Goal: Communication & Community: Answer question/provide support

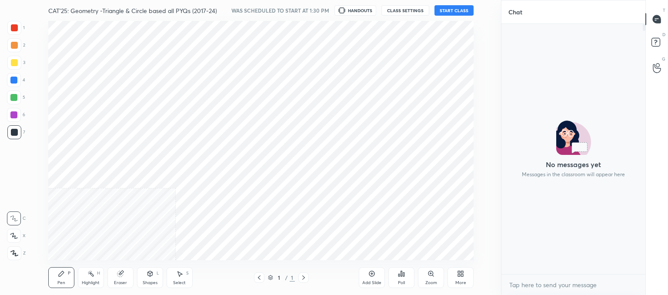
scroll to position [239, 466]
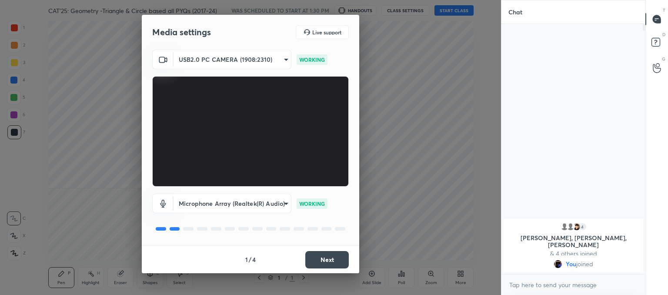
click at [318, 257] on button "Next" at bounding box center [326, 259] width 43 height 17
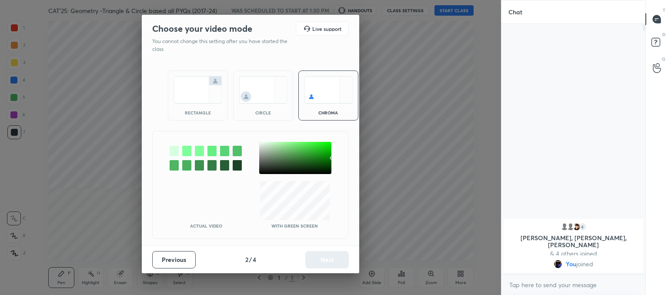
click at [252, 84] on img at bounding box center [263, 89] width 49 height 27
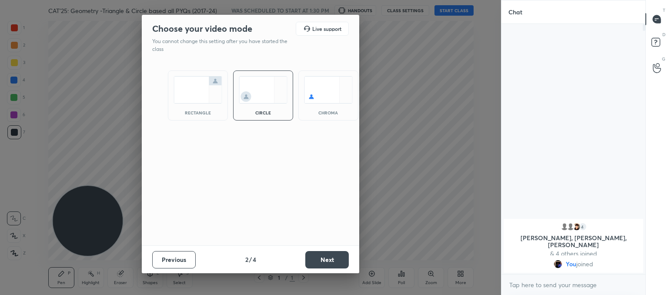
click at [342, 260] on button "Next" at bounding box center [326, 259] width 43 height 17
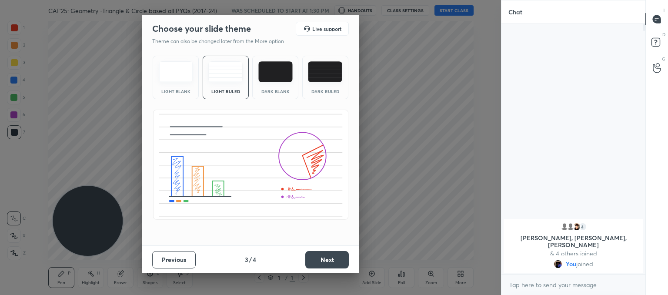
click at [318, 260] on button "Next" at bounding box center [326, 259] width 43 height 17
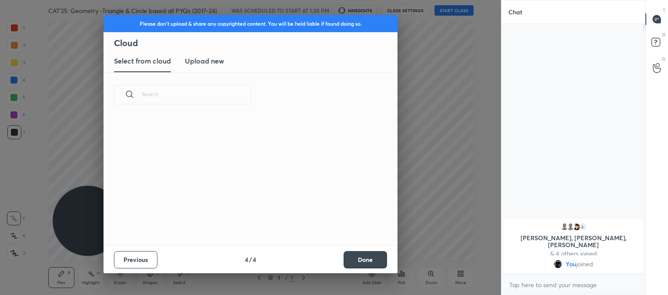
scroll to position [129, 279]
click at [204, 64] on h3 "Upload new" at bounding box center [204, 61] width 39 height 10
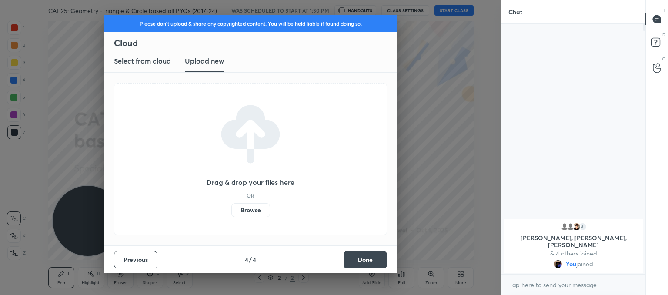
click at [255, 211] on label "Browse" at bounding box center [250, 210] width 39 height 14
click at [231, 211] on input "Browse" at bounding box center [231, 210] width 0 height 14
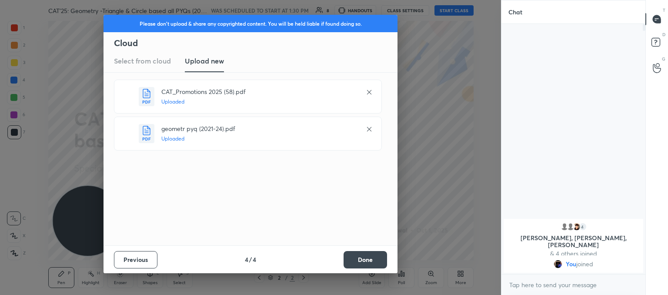
drag, startPoint x: 125, startPoint y: 141, endPoint x: 128, endPoint y: 97, distance: 44.0
click at [128, 97] on icon at bounding box center [126, 96] width 10 height 10
click at [360, 255] on button "Done" at bounding box center [365, 259] width 43 height 17
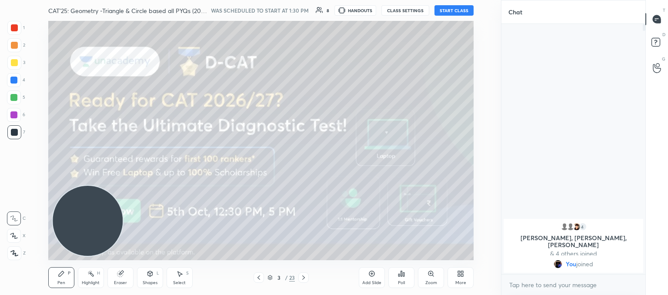
click at [257, 277] on icon at bounding box center [258, 277] width 7 height 7
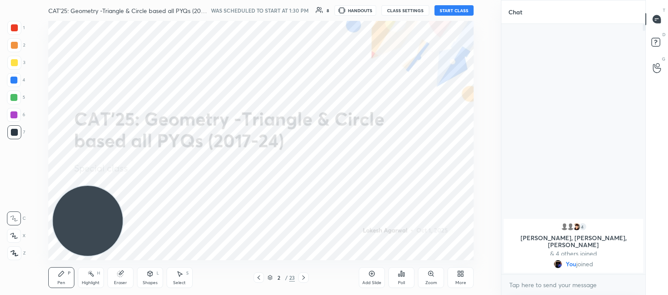
click at [452, 6] on button "START CLASS" at bounding box center [453, 10] width 39 height 10
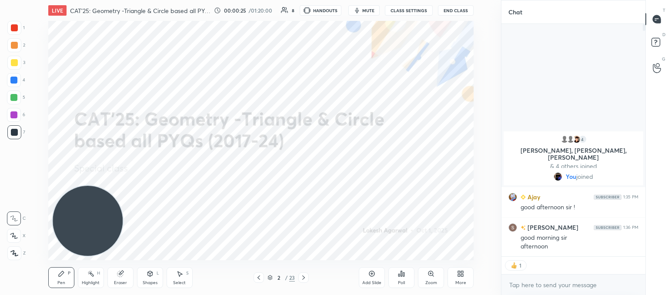
scroll to position [247, 141]
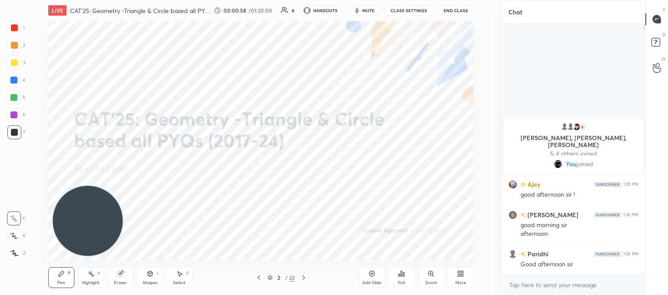
click at [555, 285] on body "1 2 3 4 5 6 7 C X Z C X Z E E Erase all H H LIVE CAT'25: Geometry -Triangle & C…" at bounding box center [334, 147] width 668 height 295
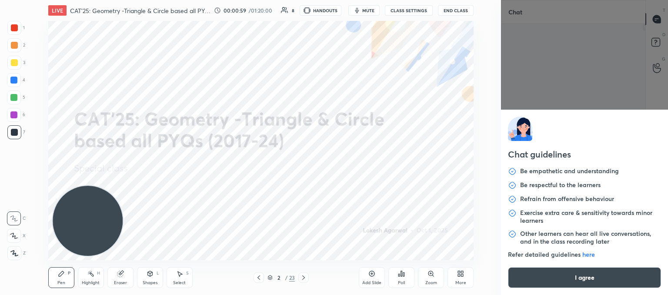
click at [558, 283] on button "I agree" at bounding box center [584, 277] width 153 height 21
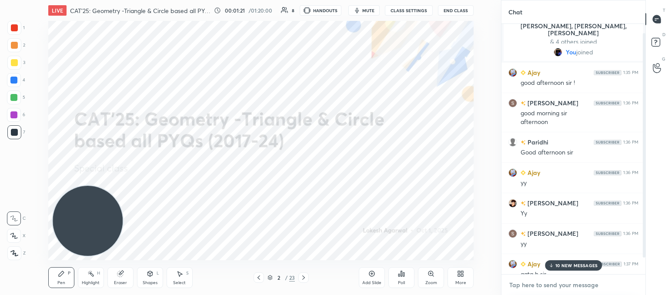
scroll to position [29, 0]
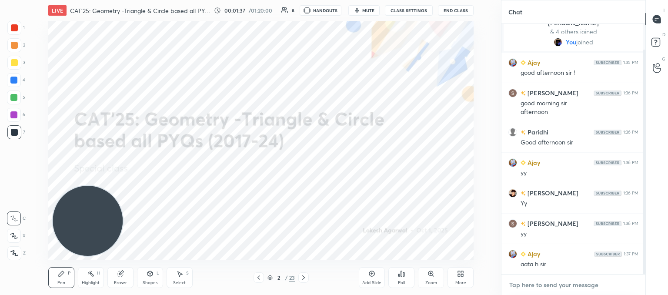
click at [528, 283] on textarea at bounding box center [573, 285] width 130 height 14
click at [11, 252] on icon at bounding box center [14, 253] width 8 height 6
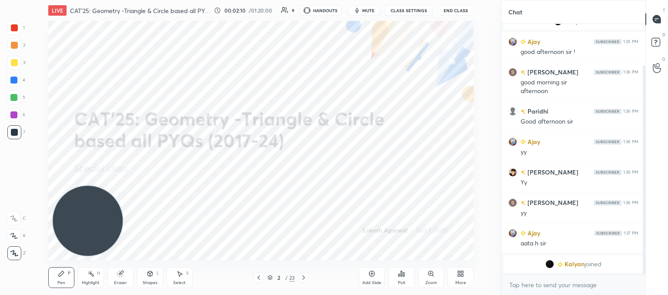
click at [303, 279] on icon at bounding box center [303, 277] width 3 height 4
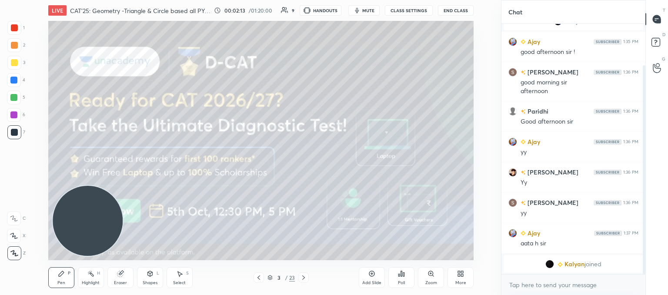
click at [16, 64] on div at bounding box center [14, 62] width 7 height 7
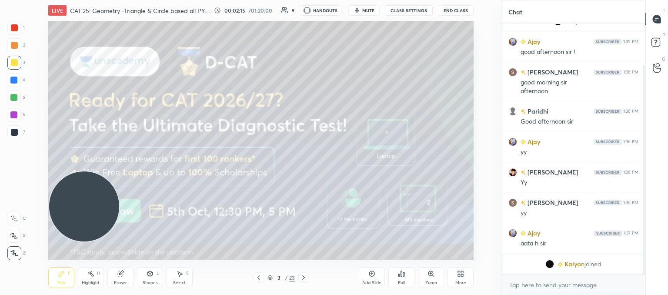
drag, startPoint x: 89, startPoint y: 192, endPoint x: 47, endPoint y: -33, distance: 228.6
click at [47, 0] on html "1 2 3 4 5 6 7 C X Z C X Z E E Erase all H H LIVE CAT'25: Geometry -Triangle & C…" at bounding box center [334, 0] width 668 height 0
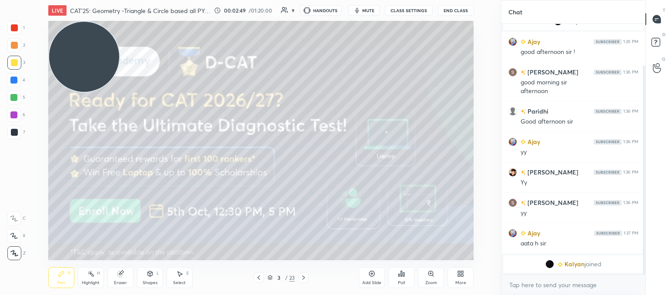
scroll to position [60, 0]
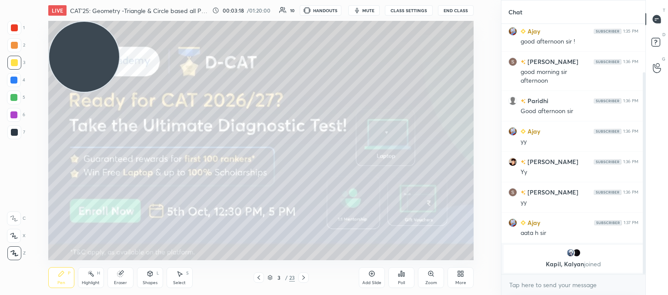
click at [305, 275] on icon at bounding box center [303, 277] width 7 height 7
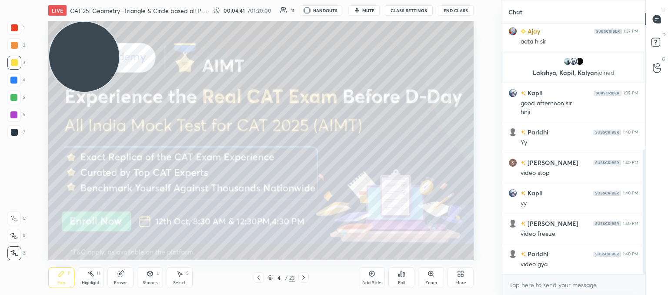
scroll to position [282, 0]
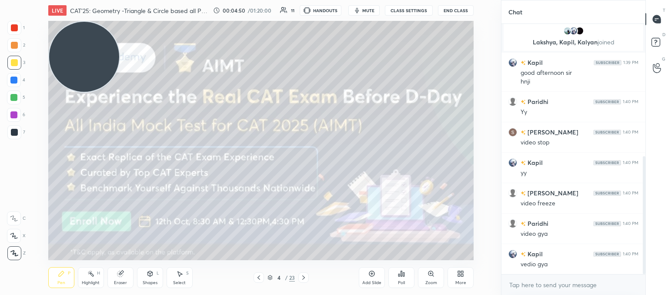
click at [396, 8] on button "CLASS SETTINGS" at bounding box center [409, 10] width 48 height 10
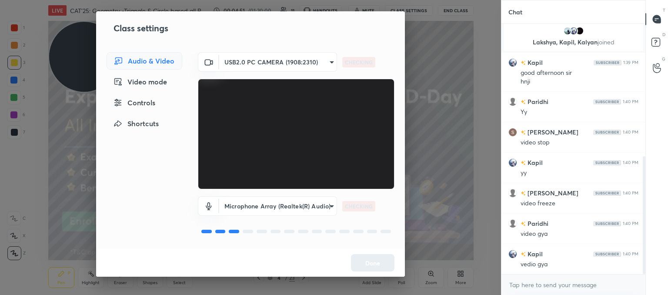
click at [237, 63] on body "1 2 3 4 5 6 7 C X Z C X Z E E Erase all H H LIVE CAT'25: Geometry -Triangle & C…" at bounding box center [334, 147] width 668 height 295
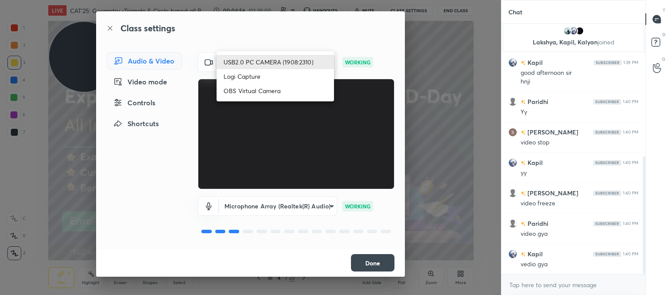
click at [112, 187] on div at bounding box center [334, 147] width 668 height 295
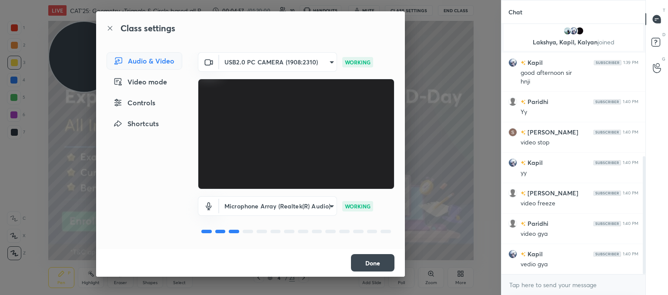
click at [377, 263] on button "Done" at bounding box center [372, 262] width 43 height 17
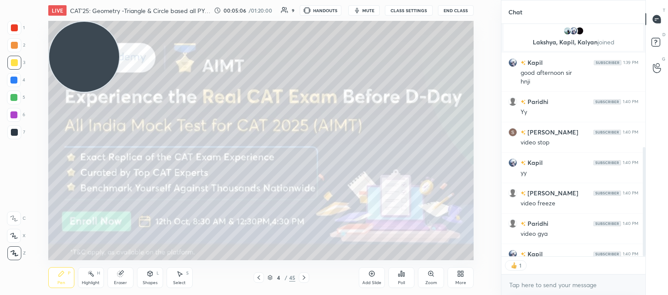
scroll to position [330, 0]
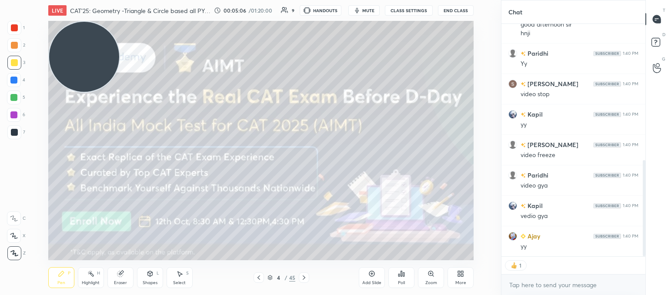
drag, startPoint x: 125, startPoint y: 278, endPoint x: 170, endPoint y: 260, distance: 48.8
click at [124, 278] on div "Eraser" at bounding box center [120, 277] width 26 height 21
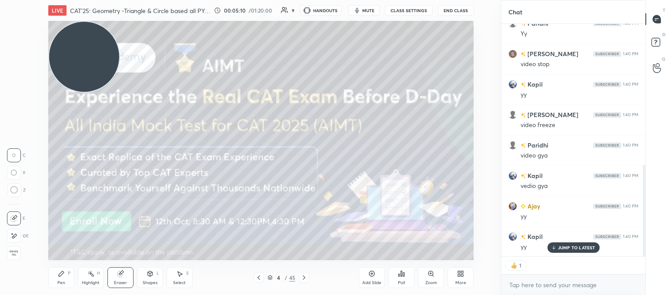
click at [16, 194] on div at bounding box center [14, 190] width 14 height 14
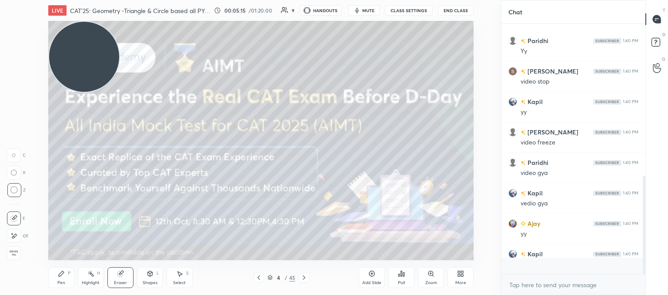
scroll to position [3, 3]
click at [59, 275] on icon at bounding box center [61, 273] width 7 height 7
click at [303, 274] on icon at bounding box center [303, 277] width 7 height 7
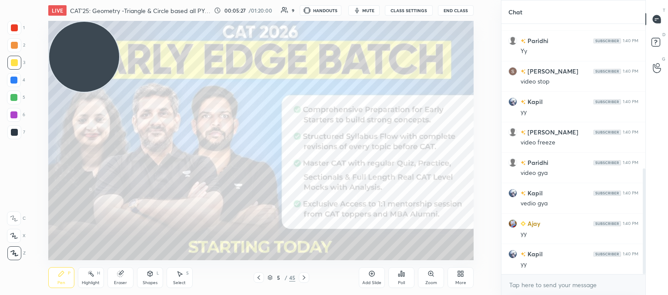
drag, startPoint x: 13, startPoint y: 131, endPoint x: 37, endPoint y: 130, distance: 24.4
click at [14, 131] on div at bounding box center [14, 132] width 7 height 7
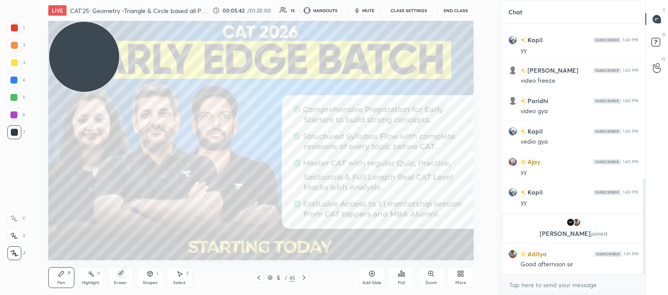
scroll to position [230, 141]
drag, startPoint x: 302, startPoint y: 277, endPoint x: 300, endPoint y: 272, distance: 5.7
click at [302, 275] on icon at bounding box center [303, 277] width 7 height 7
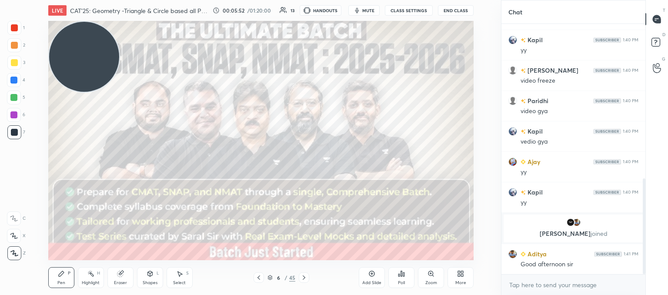
scroll to position [247, 141]
click at [15, 60] on div at bounding box center [14, 62] width 7 height 7
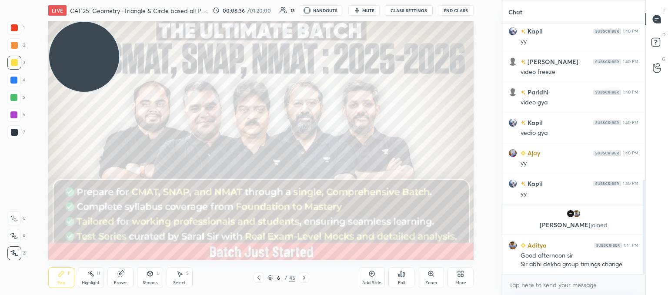
click at [303, 277] on icon at bounding box center [303, 277] width 7 height 7
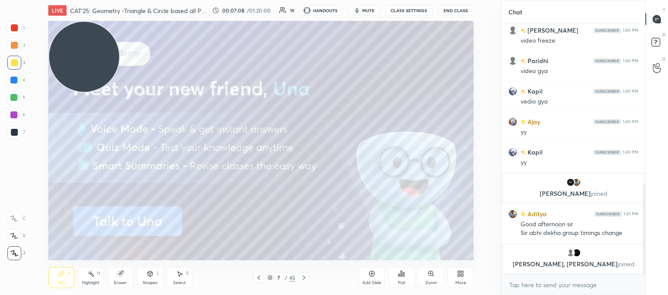
scroll to position [458, 0]
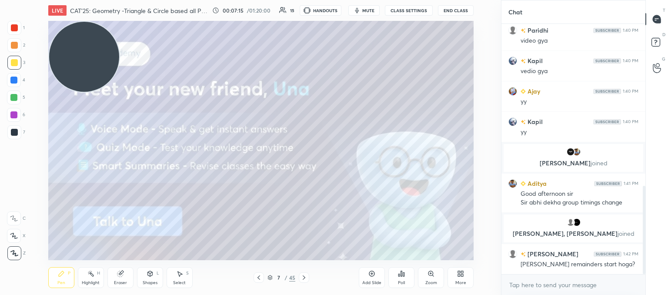
click at [304, 277] on icon at bounding box center [304, 277] width 3 height 4
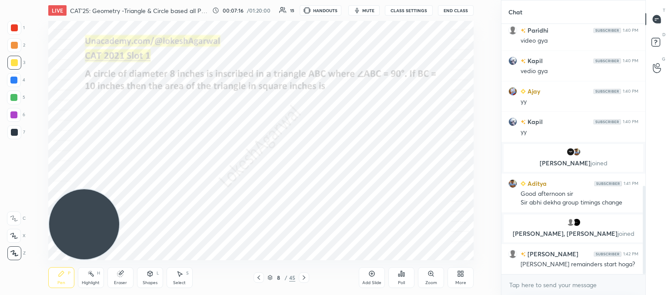
drag, startPoint x: 82, startPoint y: 52, endPoint x: 37, endPoint y: 217, distance: 171.0
click at [26, 234] on div "1 2 3 4 5 6 7 C X Z C X Z E E Erase all H H LIVE CAT'25: Geometry -Triangle & C…" at bounding box center [247, 147] width 494 height 295
click at [367, 11] on span "mute" at bounding box center [368, 10] width 12 height 6
click at [14, 133] on div at bounding box center [14, 132] width 7 height 7
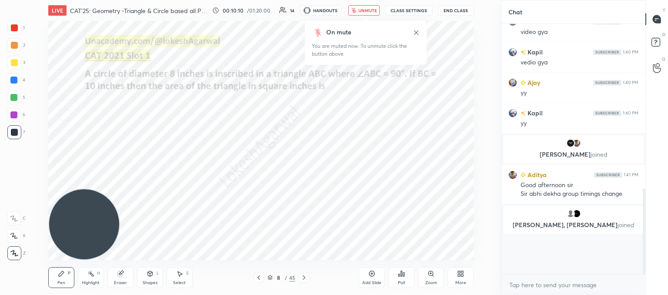
scroll to position [504, 0]
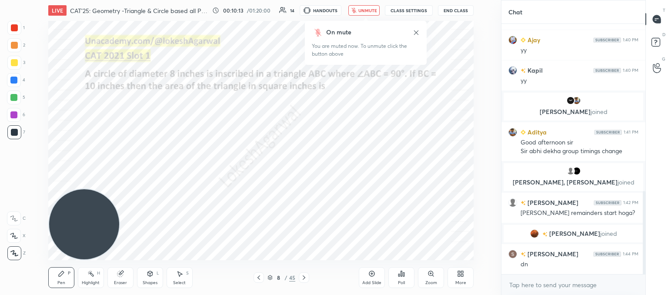
click at [404, 283] on div "Poll" at bounding box center [401, 282] width 7 height 4
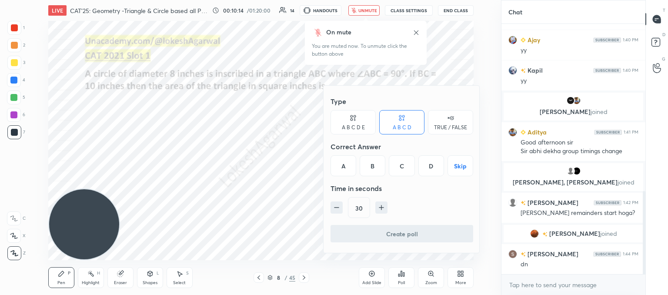
drag, startPoint x: 344, startPoint y: 118, endPoint x: 344, endPoint y: 157, distance: 38.3
click at [344, 118] on div "A B C D E" at bounding box center [353, 122] width 45 height 24
click at [344, 164] on div "A" at bounding box center [341, 165] width 21 height 21
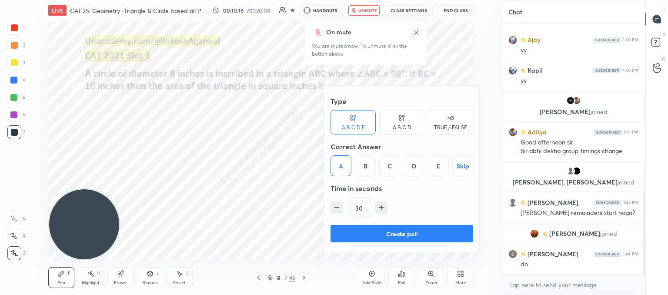
click at [404, 230] on button "Create poll" at bounding box center [402, 233] width 143 height 17
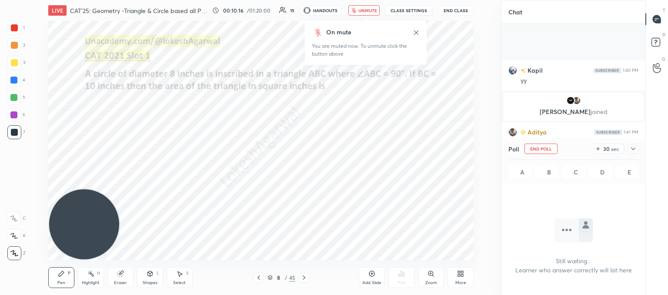
scroll to position [579, 0]
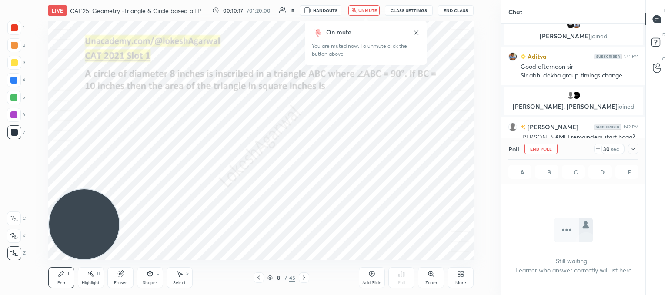
click at [360, 13] on button "unmute" at bounding box center [363, 10] width 31 height 10
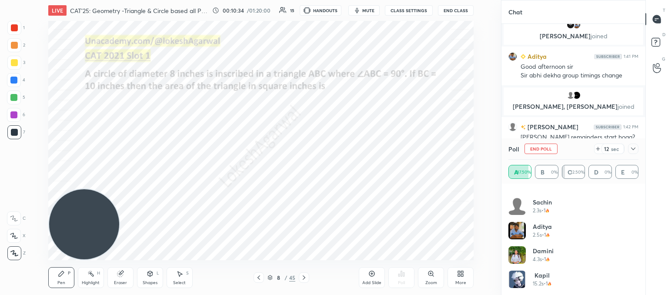
scroll to position [0, 0]
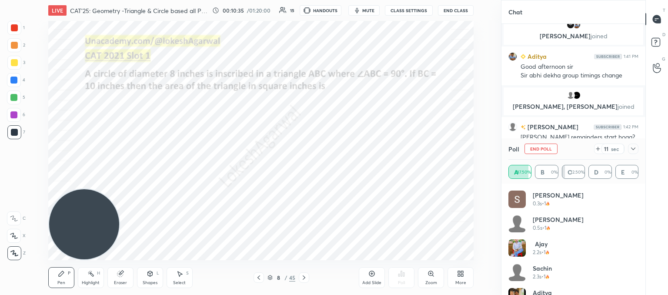
click at [633, 148] on icon at bounding box center [633, 148] width 7 height 7
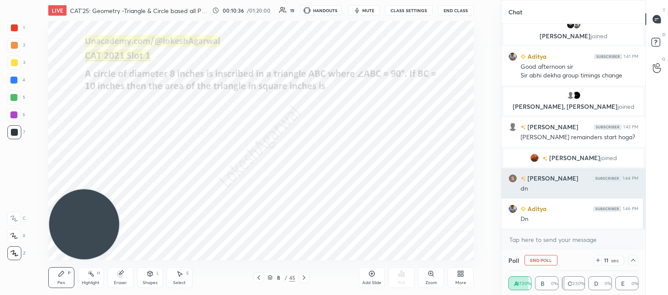
scroll to position [0, 3]
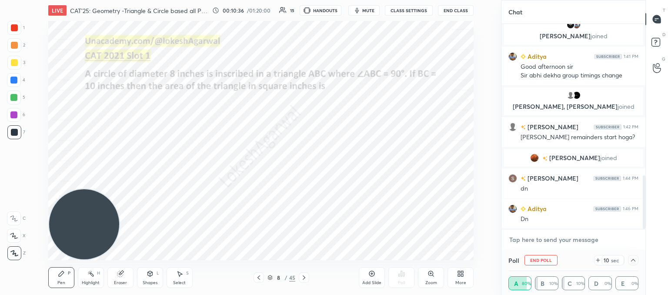
click at [545, 235] on textarea at bounding box center [573, 240] width 130 height 14
click at [633, 263] on icon at bounding box center [633, 260] width 7 height 7
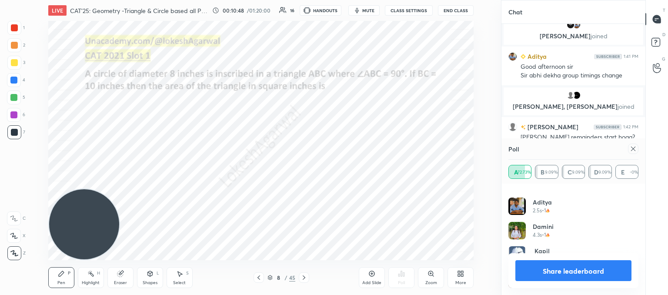
scroll to position [600, 0]
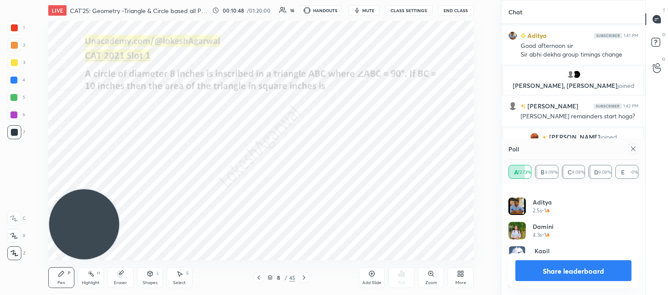
click at [633, 148] on icon at bounding box center [633, 148] width 7 height 7
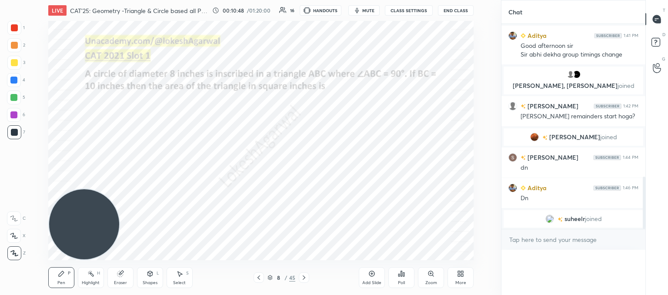
scroll to position [0, 0]
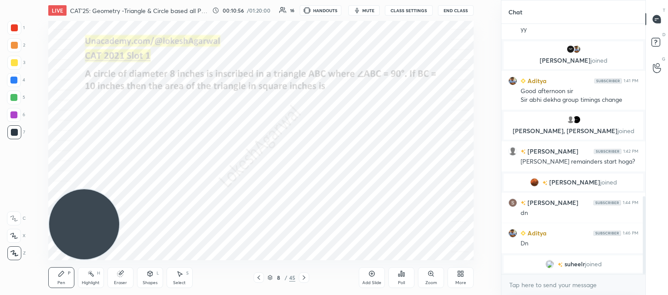
click at [145, 277] on div "Shapes L" at bounding box center [150, 277] width 26 height 21
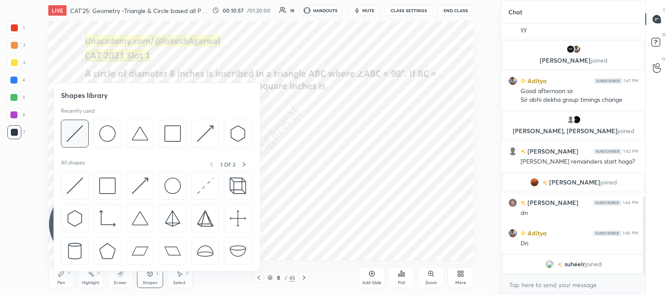
click at [77, 136] on img at bounding box center [75, 133] width 17 height 17
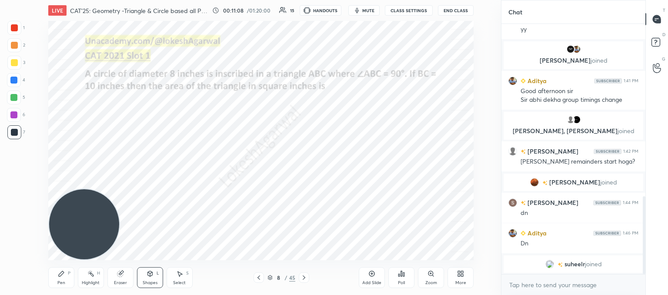
click at [144, 282] on div "Shapes" at bounding box center [150, 282] width 15 height 4
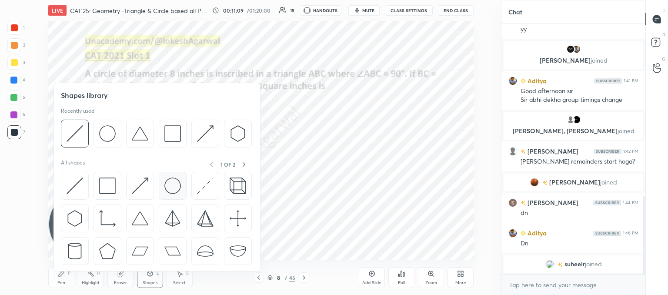
click at [169, 184] on img at bounding box center [172, 185] width 17 height 17
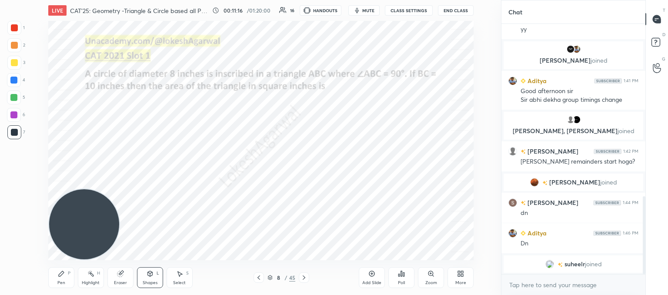
drag, startPoint x: 64, startPoint y: 276, endPoint x: 87, endPoint y: 254, distance: 31.7
click at [65, 275] on div "Pen P" at bounding box center [61, 277] width 26 height 21
drag, startPoint x: 146, startPoint y: 279, endPoint x: 143, endPoint y: 275, distance: 5.2
click at [146, 278] on div "Shapes L" at bounding box center [150, 277] width 26 height 21
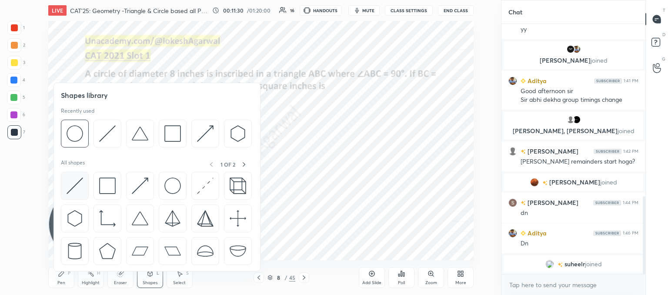
click at [72, 188] on img at bounding box center [75, 185] width 17 height 17
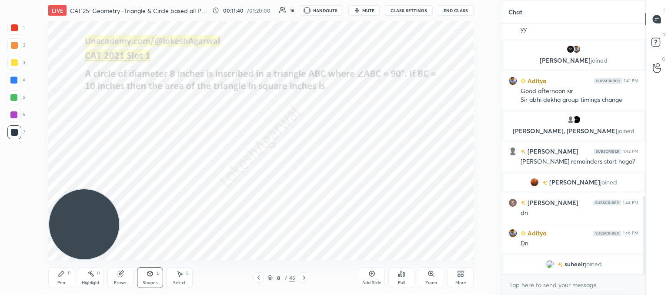
drag, startPoint x: 58, startPoint y: 279, endPoint x: 114, endPoint y: 239, distance: 68.5
click at [60, 279] on div "Pen P" at bounding box center [61, 277] width 26 height 21
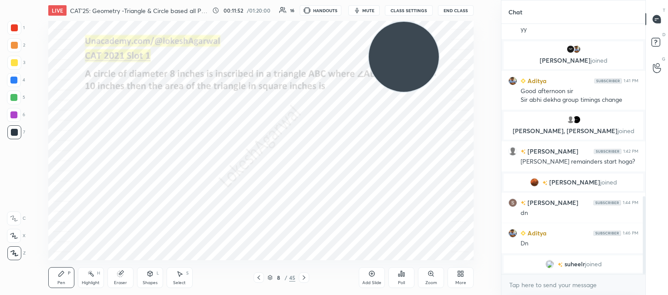
drag, startPoint x: 80, startPoint y: 228, endPoint x: 453, endPoint y: 18, distance: 427.6
click at [454, 18] on div "LIVE CAT'25: Geometry -Triangle & Circle based all PYQs (2017-24) 00:11:52 / 01…" at bounding box center [261, 147] width 466 height 295
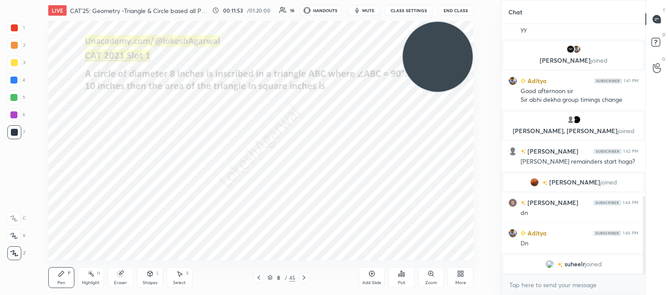
click at [180, 273] on icon at bounding box center [179, 273] width 5 height 5
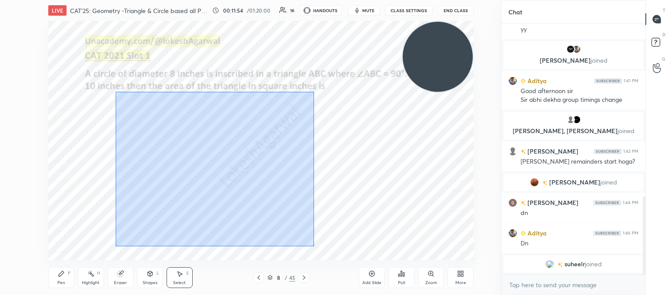
drag, startPoint x: 117, startPoint y: 92, endPoint x: 320, endPoint y: 247, distance: 255.9
click at [322, 249] on div "0 ° Undo Copy Duplicate Duplicate to new slide Delete" at bounding box center [260, 140] width 425 height 239
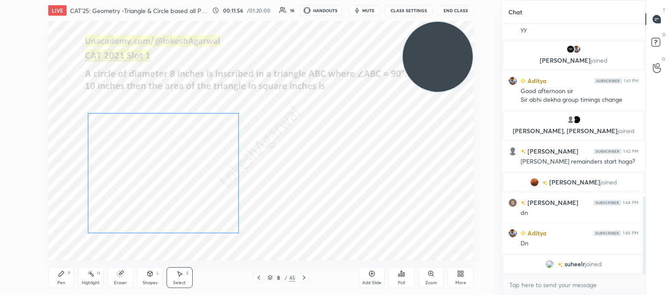
drag, startPoint x: 249, startPoint y: 183, endPoint x: 193, endPoint y: 193, distance: 57.1
click at [193, 193] on div "0 ° Undo Copy Duplicate Duplicate to new slide Delete" at bounding box center [260, 140] width 425 height 239
drag, startPoint x: 313, startPoint y: 208, endPoint x: 264, endPoint y: 237, distance: 56.4
click at [313, 210] on div "0 ° Undo Copy Duplicate Duplicate to new slide Delete" at bounding box center [260, 140] width 425 height 239
click at [58, 284] on div "Pen" at bounding box center [61, 282] width 8 height 4
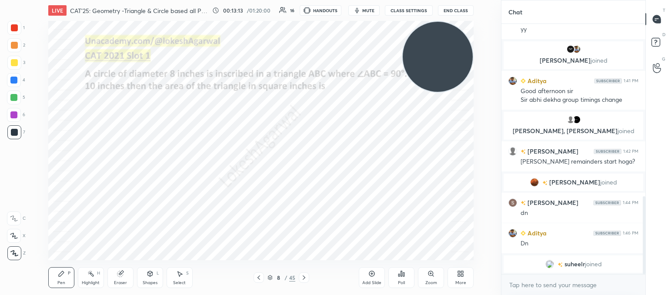
click at [305, 276] on icon at bounding box center [303, 277] width 7 height 7
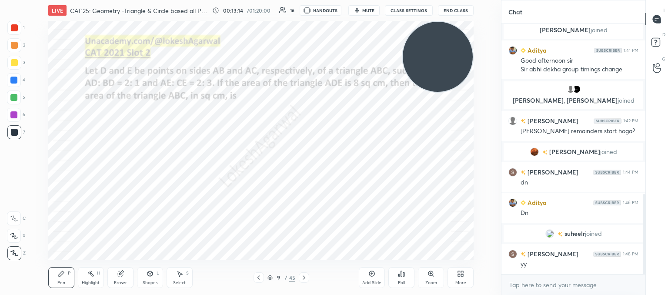
scroll to position [533, 0]
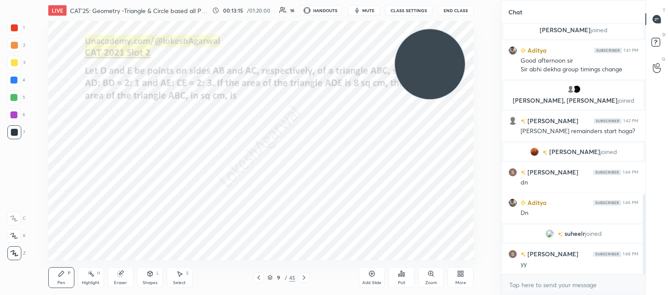
drag, startPoint x: 434, startPoint y: 61, endPoint x: 5, endPoint y: 264, distance: 474.6
click at [5, 264] on div "1 2 3 4 5 6 7 C X Z C X Z E E Erase all H H LIVE CAT'25: Geometry -Triangle & C…" at bounding box center [247, 147] width 494 height 295
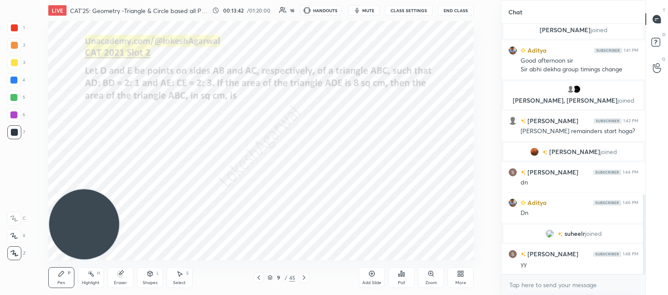
click at [118, 278] on div "Eraser" at bounding box center [120, 277] width 26 height 21
click at [64, 279] on div "Pen P" at bounding box center [61, 277] width 26 height 21
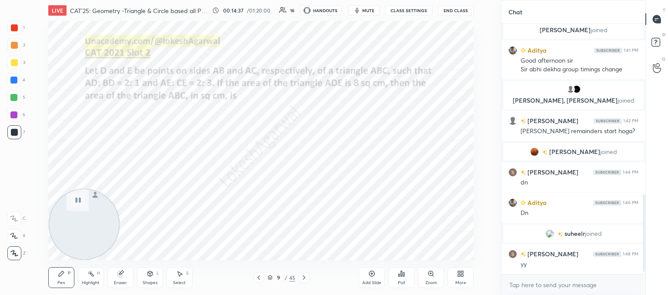
scroll to position [564, 0]
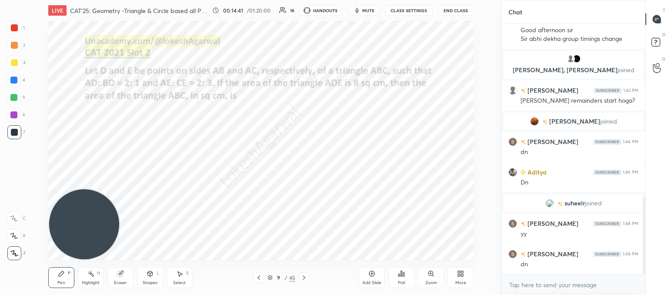
click at [404, 272] on icon at bounding box center [401, 273] width 7 height 7
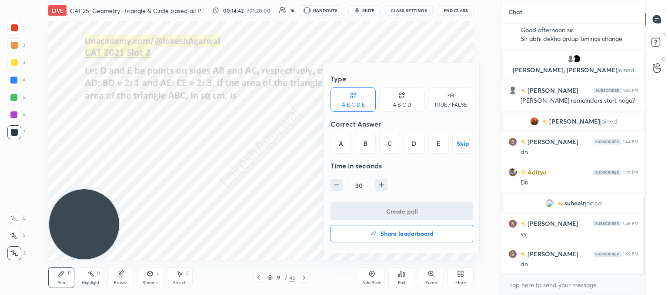
drag, startPoint x: 404, startPoint y: 100, endPoint x: 423, endPoint y: 126, distance: 32.4
click at [404, 100] on div "A B C D" at bounding box center [401, 99] width 45 height 24
click at [432, 141] on div "D" at bounding box center [431, 143] width 26 height 21
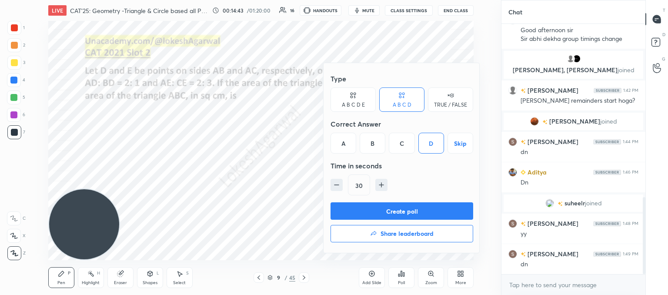
click at [391, 212] on button "Create poll" at bounding box center [402, 210] width 143 height 17
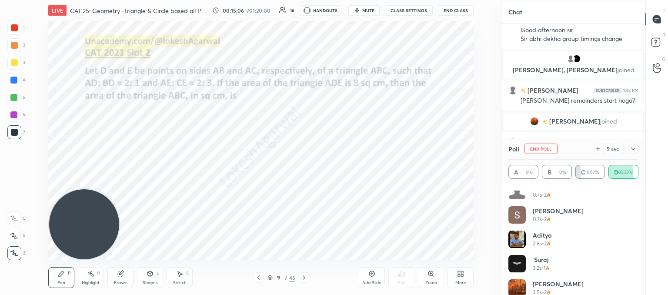
scroll to position [17, 0]
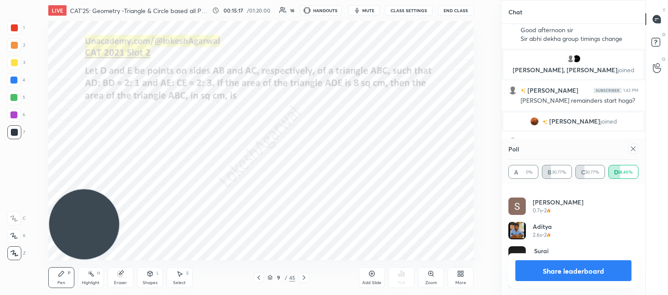
click at [634, 146] on icon at bounding box center [633, 148] width 7 height 7
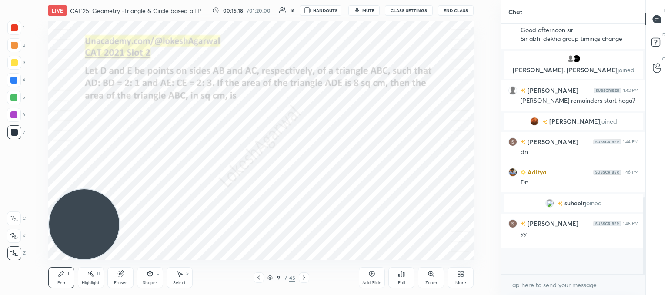
scroll to position [3, 3]
drag, startPoint x: 155, startPoint y: 273, endPoint x: 147, endPoint y: 272, distance: 7.9
click at [154, 274] on div "Shapes L" at bounding box center [150, 277] width 26 height 21
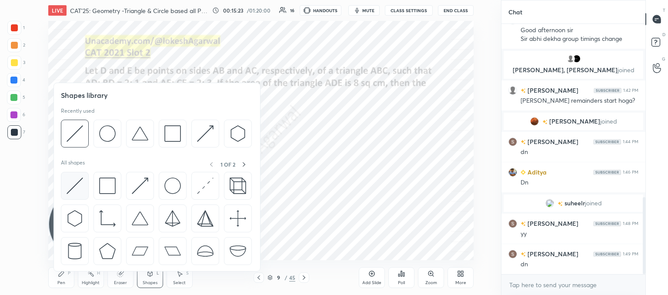
click at [78, 187] on img at bounding box center [75, 185] width 17 height 17
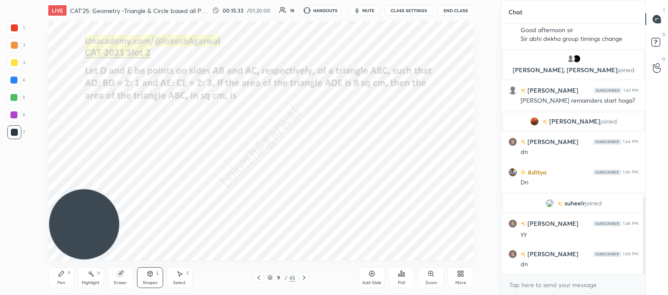
drag, startPoint x: 60, startPoint y: 277, endPoint x: 96, endPoint y: 204, distance: 81.1
click at [60, 277] on icon at bounding box center [61, 273] width 7 height 7
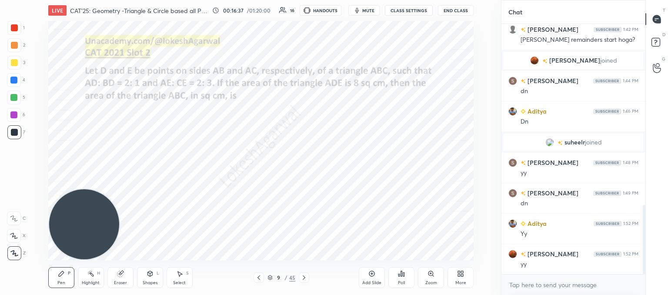
scroll to position [655, 0]
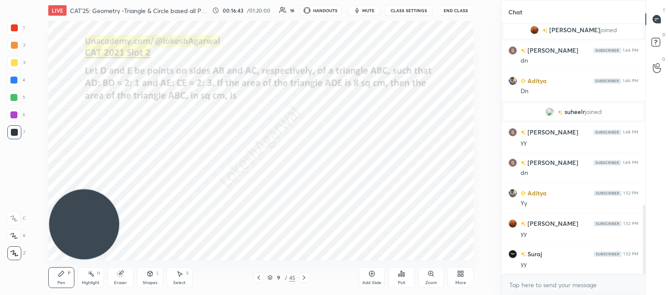
click at [302, 277] on icon at bounding box center [303, 277] width 7 height 7
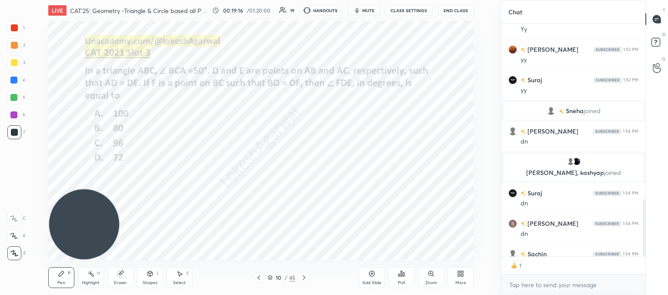
scroll to position [815, 0]
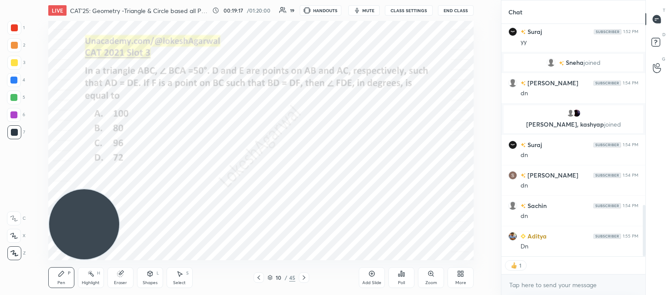
click at [399, 275] on icon at bounding box center [399, 275] width 1 height 2
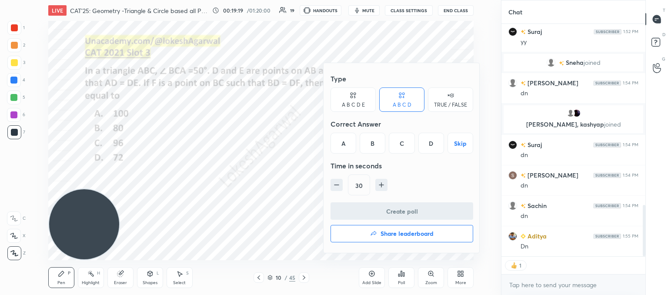
click at [379, 143] on div "B" at bounding box center [373, 143] width 26 height 21
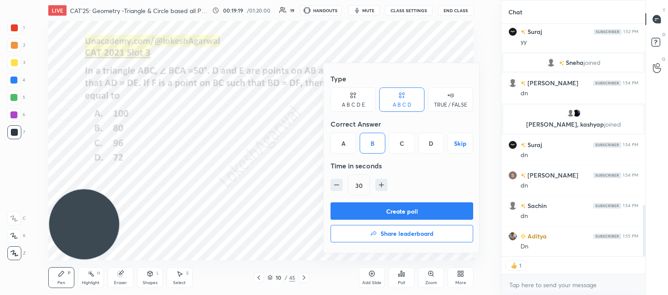
click at [381, 207] on button "Create poll" at bounding box center [402, 210] width 143 height 17
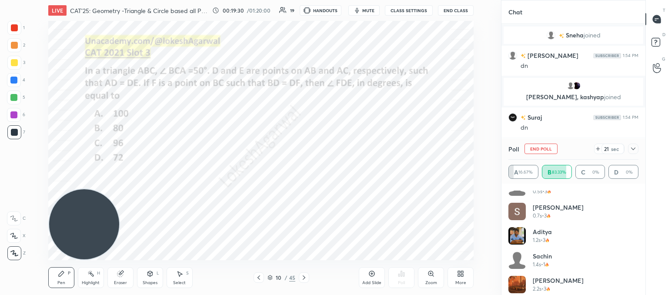
scroll to position [17, 0]
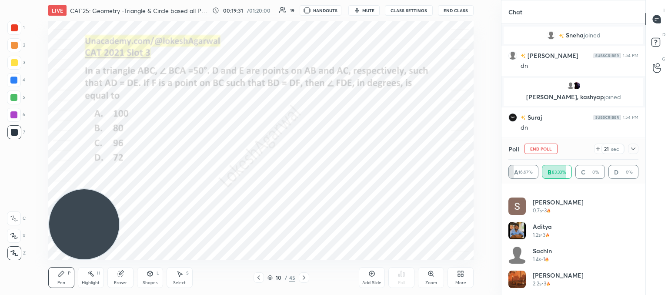
click at [634, 154] on div at bounding box center [633, 149] width 10 height 10
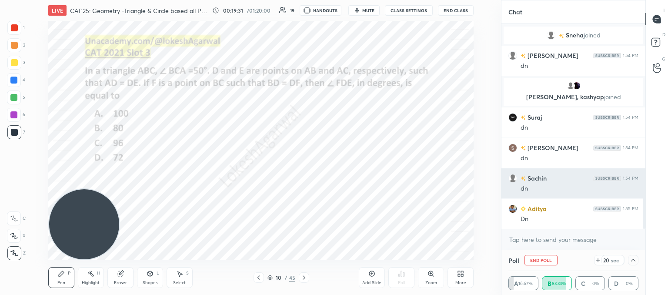
scroll to position [0, 0]
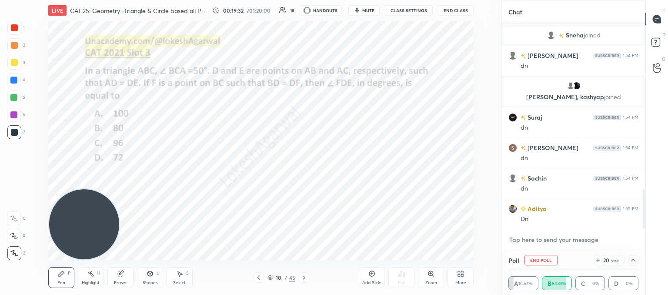
click at [542, 242] on textarea at bounding box center [573, 240] width 130 height 14
click at [628, 258] on div at bounding box center [633, 260] width 10 height 10
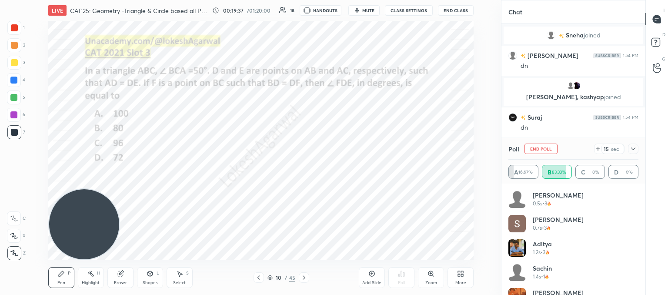
click at [631, 147] on icon at bounding box center [633, 148] width 7 height 7
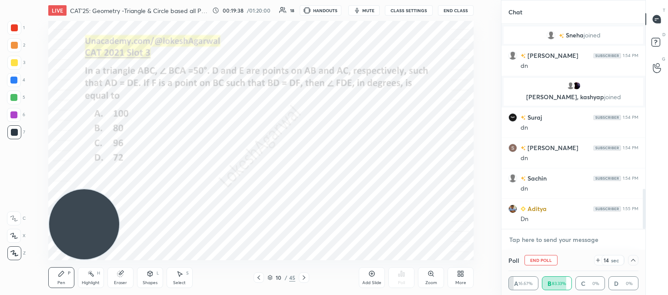
click at [548, 234] on textarea at bounding box center [573, 240] width 130 height 14
click at [629, 260] on div at bounding box center [633, 260] width 10 height 10
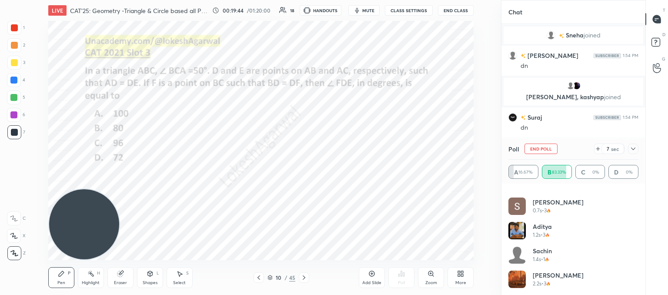
click at [596, 150] on icon at bounding box center [597, 148] width 7 height 7
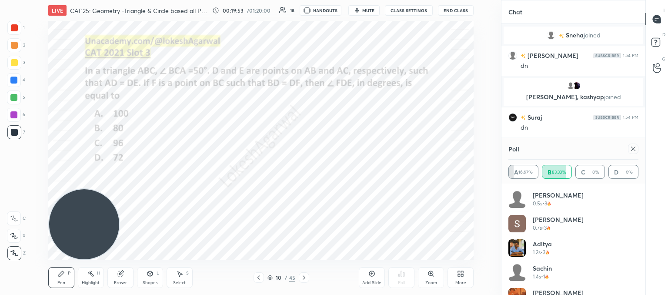
click at [630, 148] on icon at bounding box center [633, 148] width 7 height 7
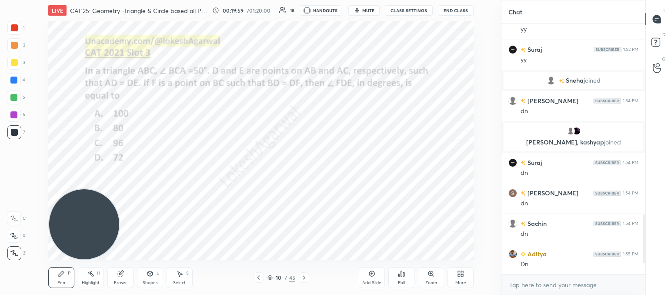
click at [151, 277] on icon at bounding box center [150, 273] width 7 height 7
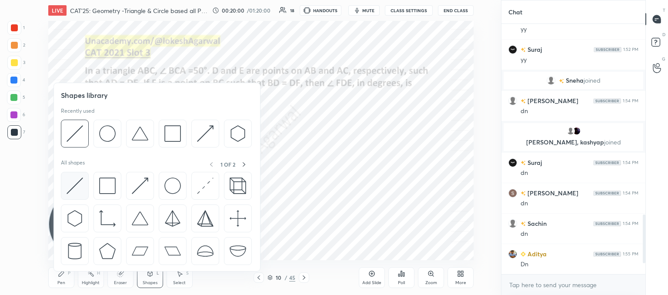
click at [78, 190] on img at bounding box center [75, 185] width 17 height 17
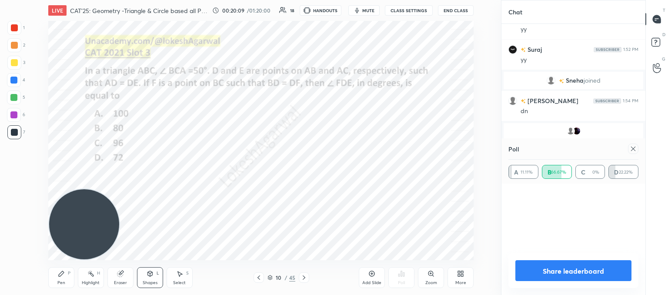
click at [635, 150] on icon at bounding box center [633, 148] width 7 height 7
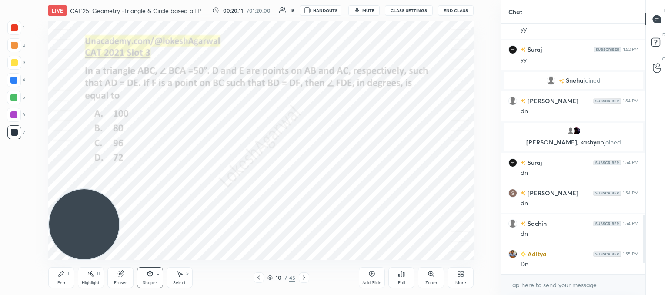
drag, startPoint x: 60, startPoint y: 282, endPoint x: 98, endPoint y: 244, distance: 54.1
click at [61, 282] on div "Pen" at bounding box center [61, 282] width 8 height 4
drag, startPoint x: 157, startPoint y: 279, endPoint x: 150, endPoint y: 274, distance: 8.4
click at [156, 279] on div "Shapes L" at bounding box center [150, 277] width 26 height 21
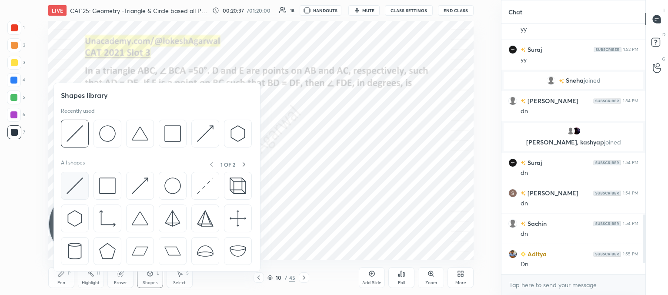
click at [75, 190] on img at bounding box center [75, 185] width 17 height 17
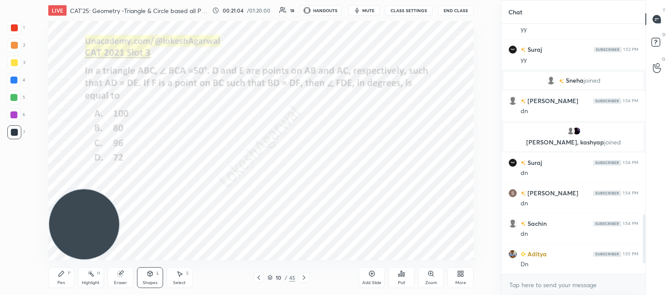
click at [69, 282] on div "Pen P" at bounding box center [61, 277] width 26 height 21
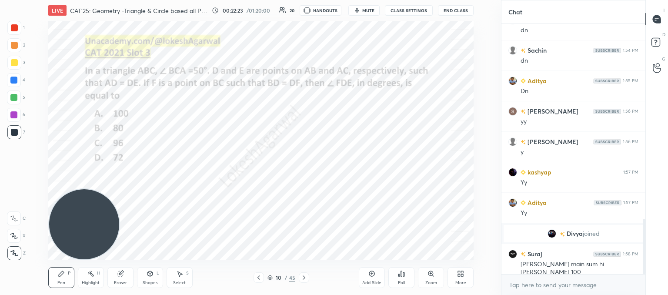
scroll to position [883, 0]
click at [307, 279] on icon at bounding box center [303, 277] width 7 height 7
click at [155, 275] on div "Shapes L" at bounding box center [150, 277] width 26 height 21
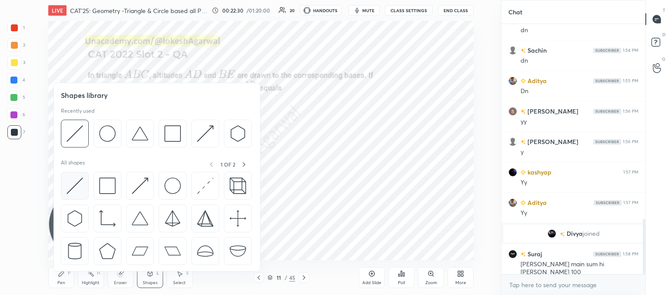
click at [85, 184] on div at bounding box center [75, 186] width 28 height 28
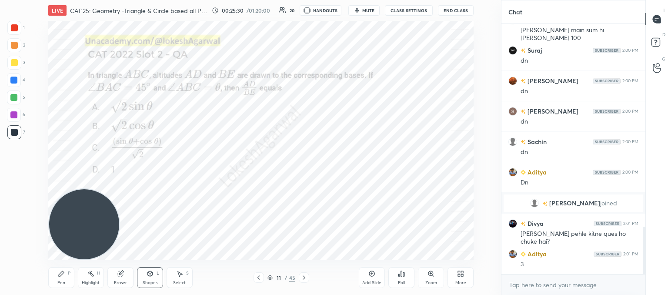
scroll to position [1105, 0]
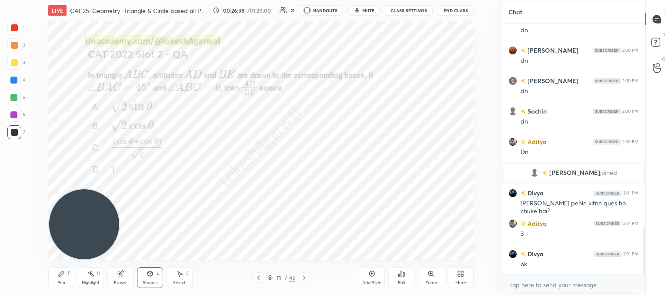
click at [405, 279] on div "Poll" at bounding box center [401, 277] width 26 height 21
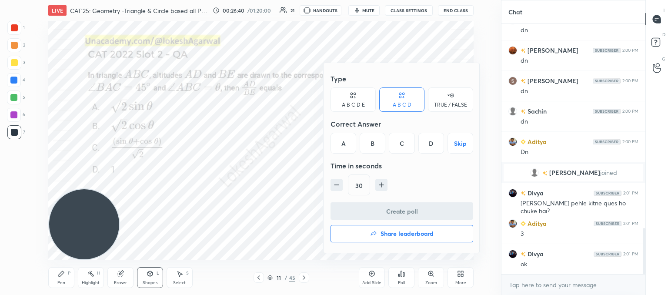
click at [343, 137] on div "A" at bounding box center [344, 143] width 26 height 21
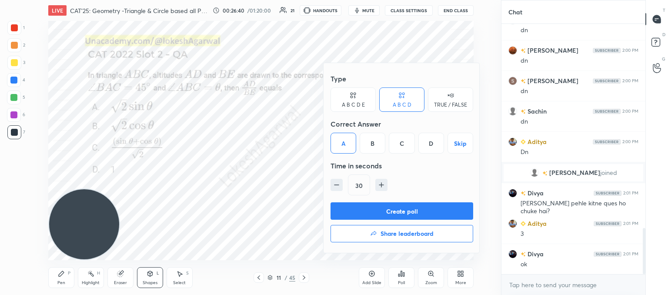
click at [371, 215] on button "Create poll" at bounding box center [402, 210] width 143 height 17
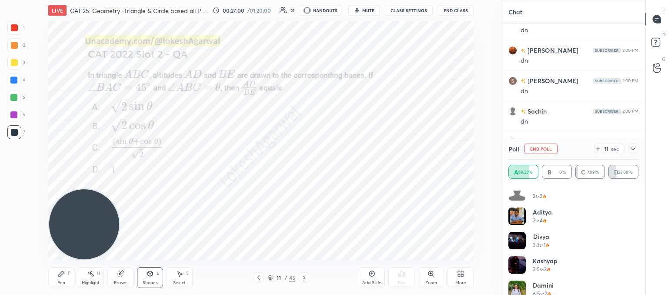
scroll to position [115, 0]
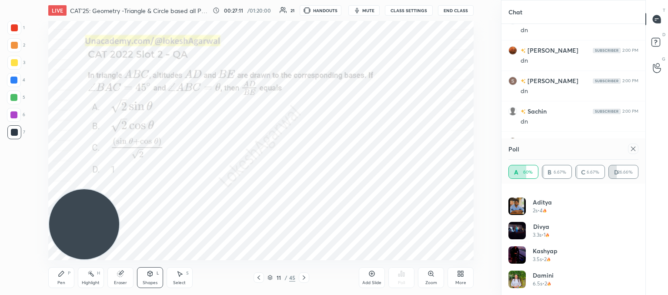
click at [634, 145] on div at bounding box center [633, 149] width 10 height 10
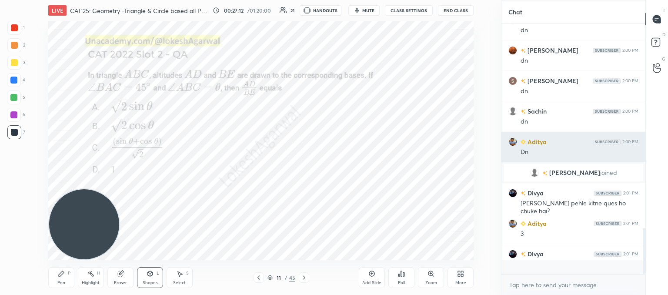
scroll to position [3, 3]
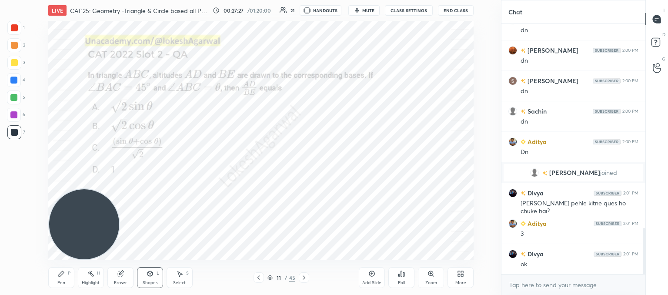
click at [63, 277] on div "Pen P" at bounding box center [61, 277] width 26 height 21
drag, startPoint x: 152, startPoint y: 280, endPoint x: 146, endPoint y: 272, distance: 9.3
click at [151, 280] on div "Shapes" at bounding box center [150, 282] width 15 height 4
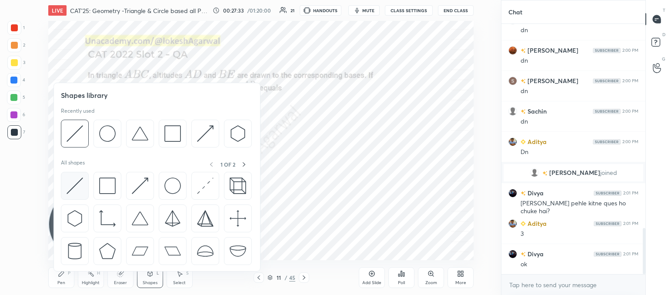
click at [75, 178] on img at bounding box center [75, 185] width 17 height 17
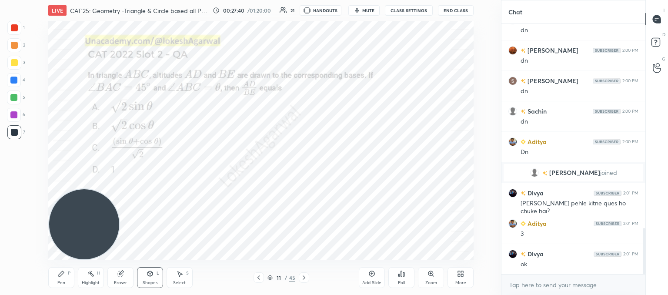
click at [54, 279] on div "Pen P" at bounding box center [61, 277] width 26 height 21
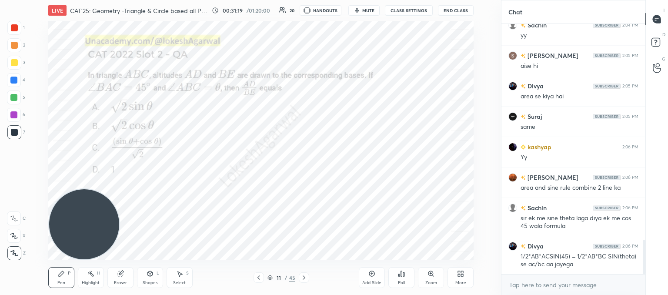
scroll to position [1615, 0]
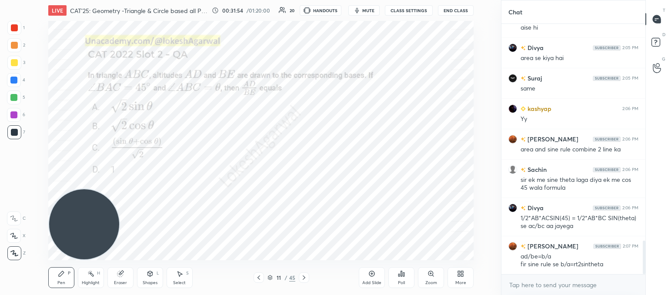
click at [304, 280] on icon at bounding box center [303, 277] width 7 height 7
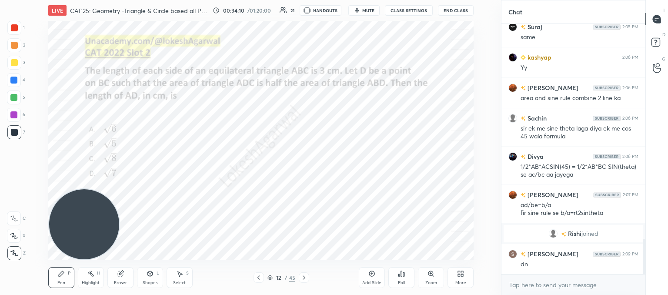
scroll to position [1525, 0]
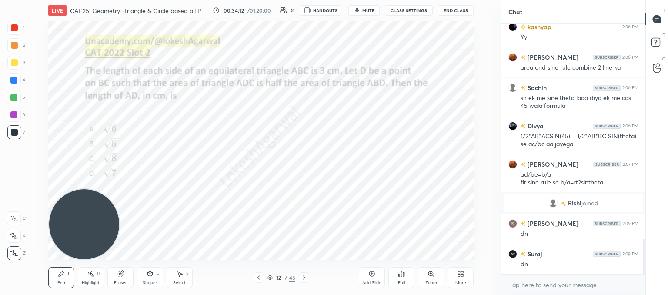
click at [404, 277] on icon at bounding box center [401, 273] width 7 height 7
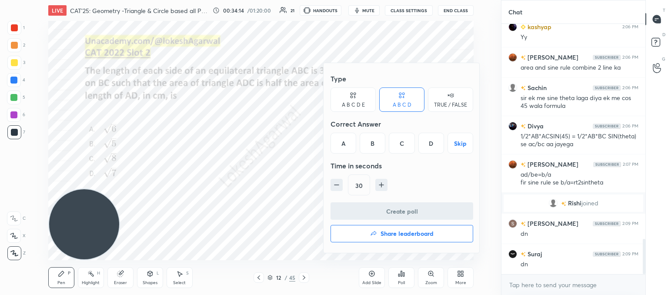
click at [434, 140] on div "D" at bounding box center [431, 143] width 26 height 21
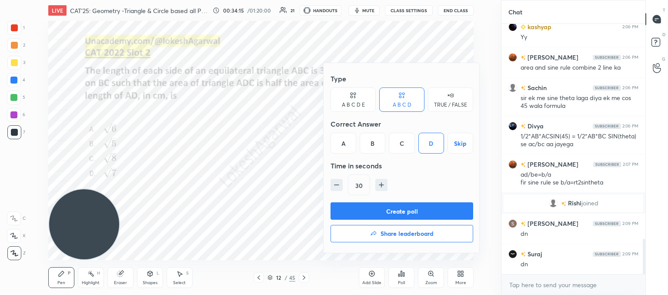
click at [387, 207] on button "Create poll" at bounding box center [402, 210] width 143 height 17
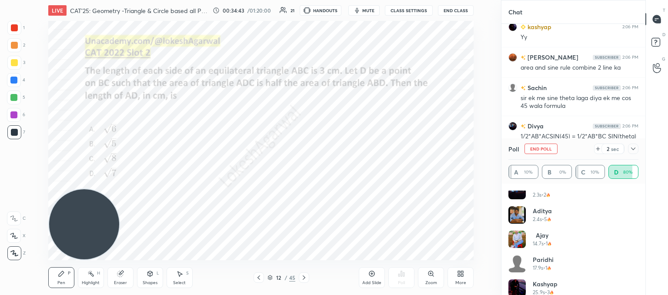
scroll to position [115, 0]
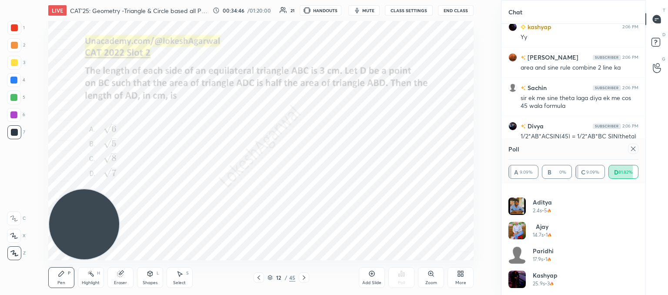
click at [632, 147] on icon at bounding box center [633, 148] width 7 height 7
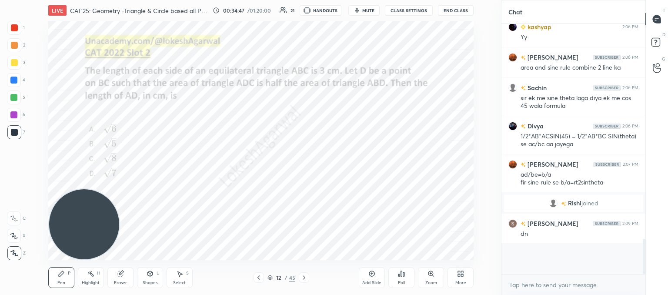
scroll to position [3, 3]
click at [152, 277] on div "Shapes L" at bounding box center [150, 277] width 26 height 21
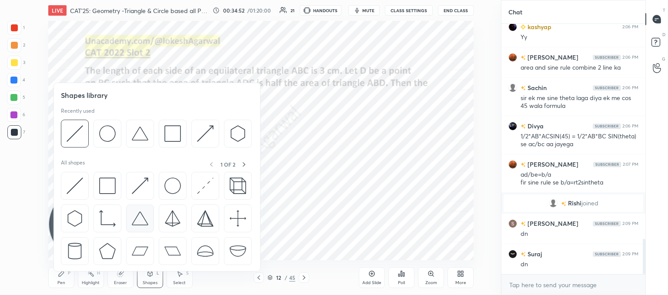
click at [139, 214] on img at bounding box center [140, 218] width 17 height 17
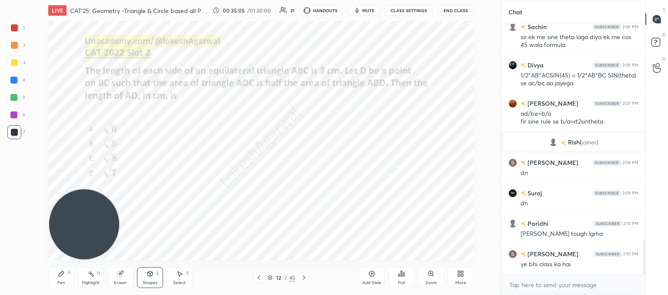
click at [64, 277] on div "Pen P" at bounding box center [61, 277] width 26 height 21
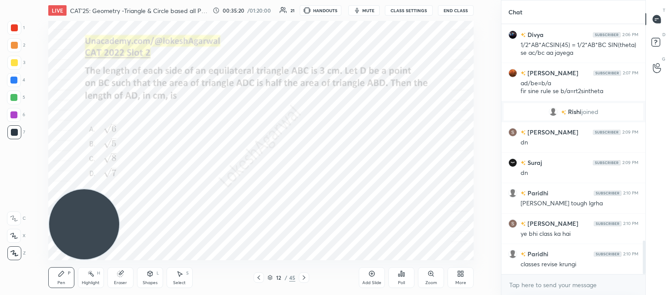
scroll to position [1646, 0]
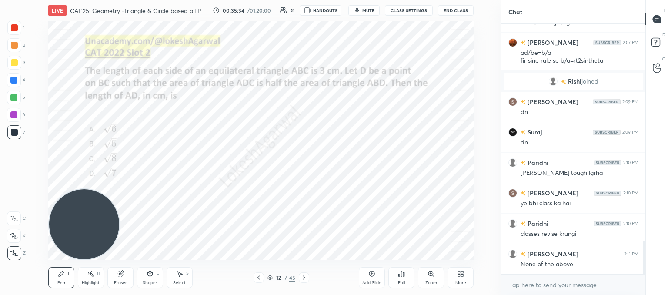
click at [153, 275] on icon at bounding box center [150, 273] width 7 height 7
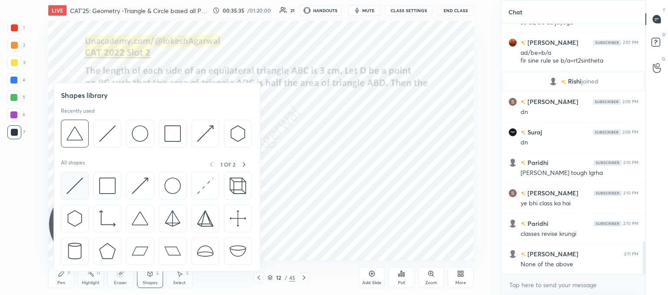
click at [75, 184] on img at bounding box center [75, 185] width 17 height 17
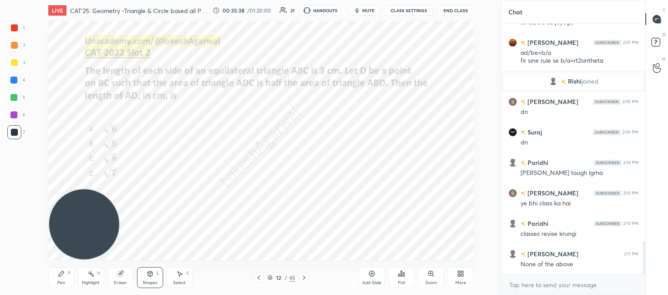
click at [56, 277] on div "Pen P" at bounding box center [61, 277] width 26 height 21
click at [150, 281] on div "Shapes" at bounding box center [150, 282] width 15 height 4
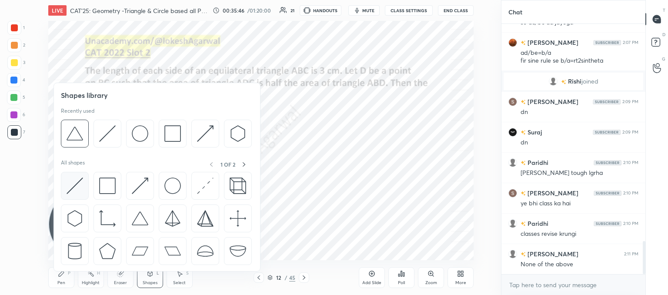
click at [73, 184] on img at bounding box center [75, 185] width 17 height 17
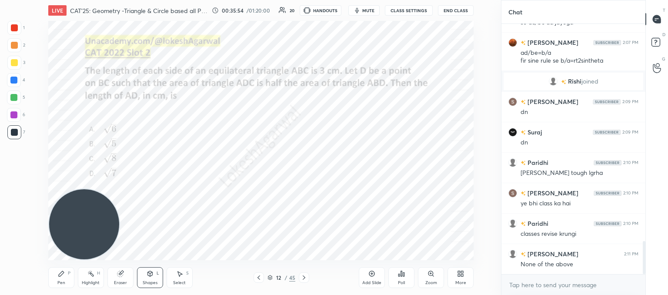
drag, startPoint x: 53, startPoint y: 279, endPoint x: 163, endPoint y: 260, distance: 111.2
click at [55, 279] on div "Pen P" at bounding box center [61, 277] width 26 height 21
click at [152, 278] on div "Shapes L" at bounding box center [150, 277] width 26 height 21
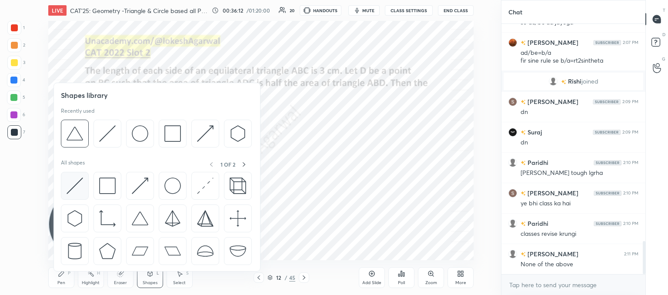
click at [77, 185] on img at bounding box center [75, 185] width 17 height 17
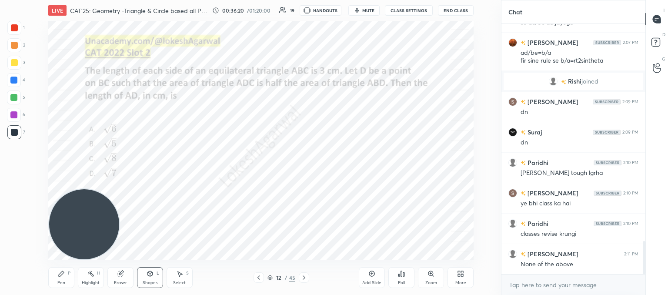
drag, startPoint x: 59, startPoint y: 278, endPoint x: 151, endPoint y: 263, distance: 93.0
click at [60, 277] on div "Pen P" at bounding box center [61, 277] width 26 height 21
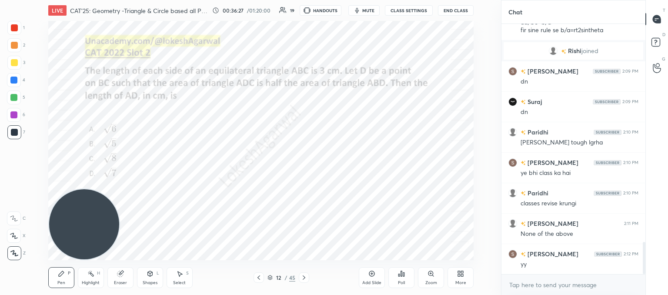
scroll to position [1707, 0]
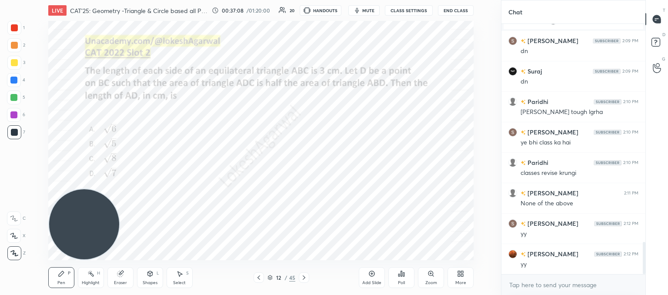
drag, startPoint x: 85, startPoint y: 183, endPoint x: 12, endPoint y: -60, distance: 254.3
click at [12, 0] on html "1 2 3 4 5 6 7 C X Z C X Z E E Erase all H H LIVE CAT'25: Geometry -Triangle & C…" at bounding box center [334, 0] width 668 height 0
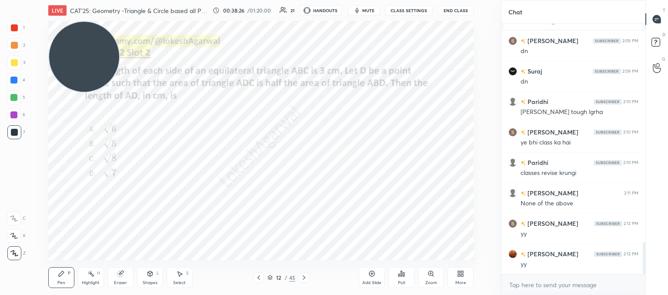
drag, startPoint x: 81, startPoint y: 72, endPoint x: 58, endPoint y: -7, distance: 82.0
click at [58, 0] on html "1 2 3 4 5 6 7 C X Z C X Z E E Erase all H H LIVE CAT'25: Geometry -Triangle & C…" at bounding box center [334, 0] width 668 height 0
click at [301, 278] on icon at bounding box center [303, 277] width 7 height 7
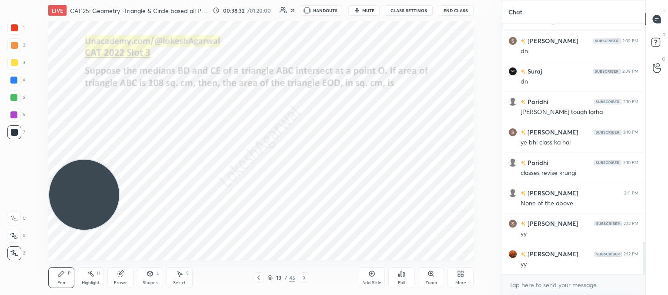
drag, startPoint x: 79, startPoint y: 56, endPoint x: 9, endPoint y: 245, distance: 202.3
click at [0, 253] on div "1 2 3 4 5 6 7 C X Z C X Z E E Erase all H H LIVE CAT'25: Geometry -Triangle & C…" at bounding box center [247, 147] width 494 height 295
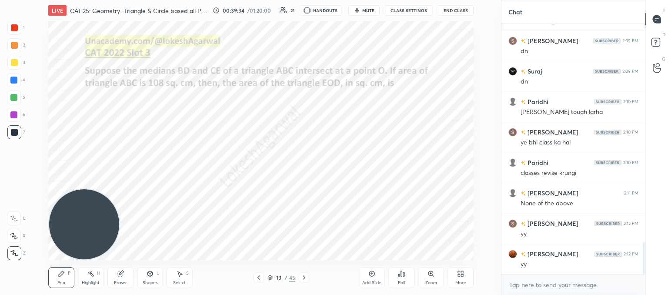
click at [186, 277] on div "Select S" at bounding box center [180, 277] width 26 height 21
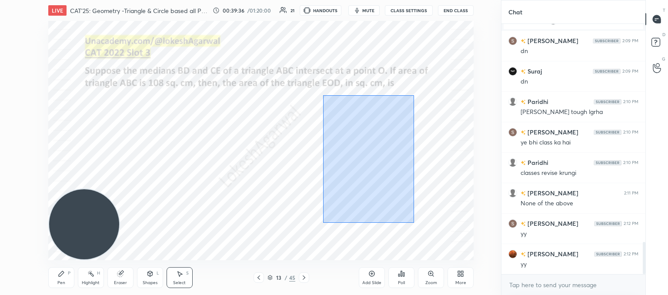
drag, startPoint x: 412, startPoint y: 221, endPoint x: 321, endPoint y: 93, distance: 157.1
click at [320, 93] on div "0 ° Undo Copy Duplicate Duplicate to new slide Delete" at bounding box center [260, 140] width 425 height 239
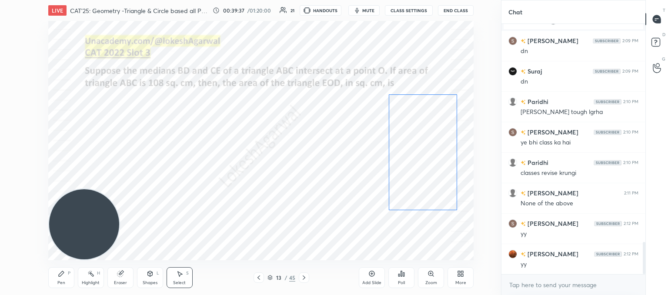
drag, startPoint x: 367, startPoint y: 130, endPoint x: 423, endPoint y: 127, distance: 55.7
click at [423, 127] on div "0 ° Undo Copy Duplicate Duplicate to new slide Delete" at bounding box center [260, 140] width 425 height 239
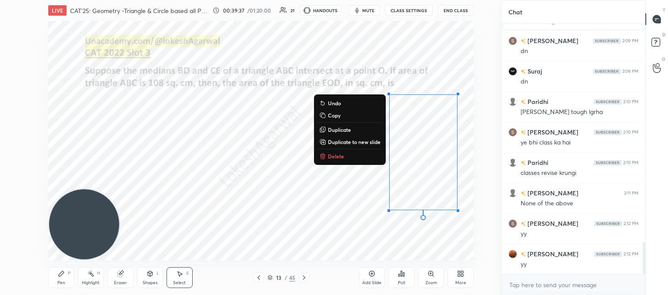
click at [287, 174] on div "0 ° Undo Copy Duplicate Duplicate to new slide Delete" at bounding box center [260, 140] width 425 height 239
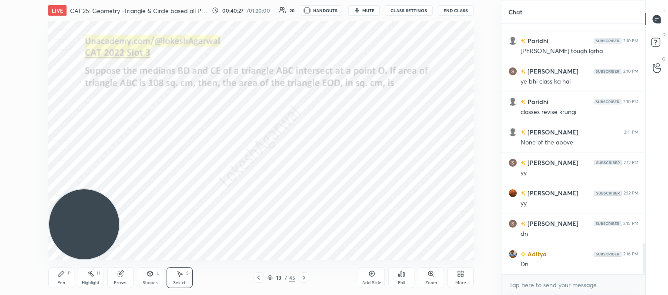
scroll to position [1799, 0]
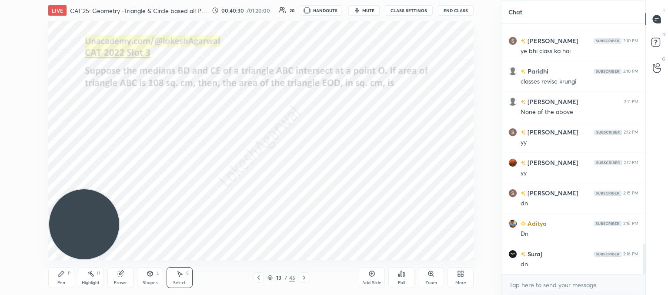
click at [412, 284] on div "Poll" at bounding box center [401, 277] width 26 height 21
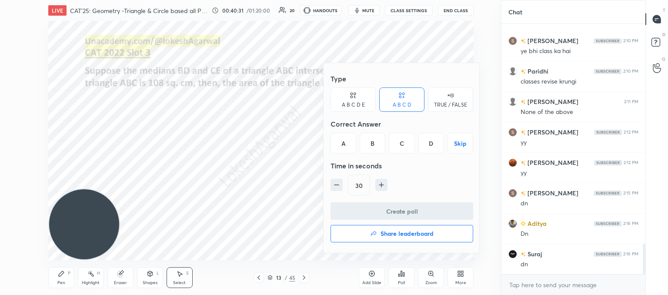
click at [347, 100] on div "A B C D E" at bounding box center [353, 99] width 45 height 24
click at [393, 147] on div "C" at bounding box center [389, 143] width 21 height 21
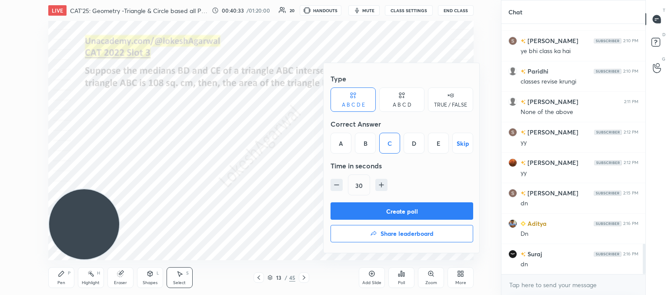
click at [390, 210] on button "Create poll" at bounding box center [402, 210] width 143 height 17
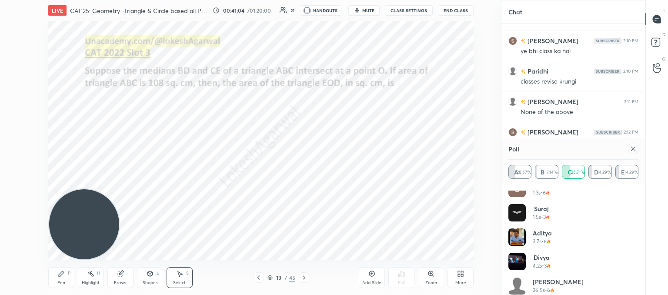
scroll to position [17, 0]
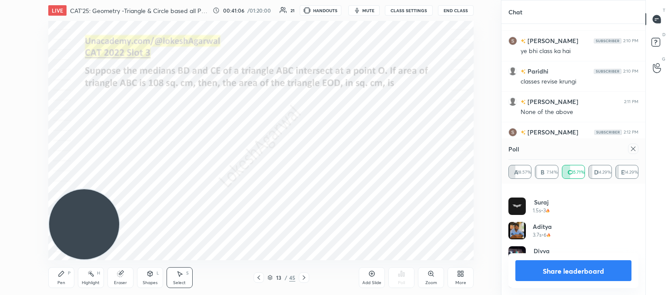
click at [632, 148] on icon at bounding box center [633, 149] width 4 height 4
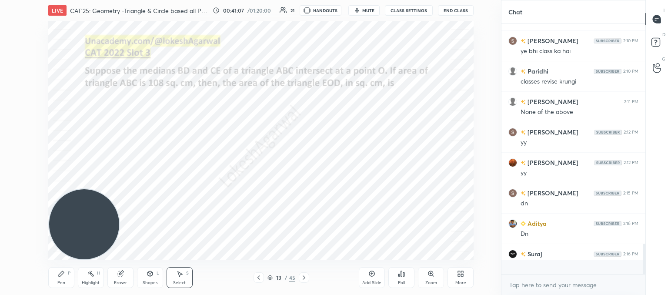
scroll to position [3, 3]
click at [148, 280] on div "Shapes" at bounding box center [150, 282] width 15 height 4
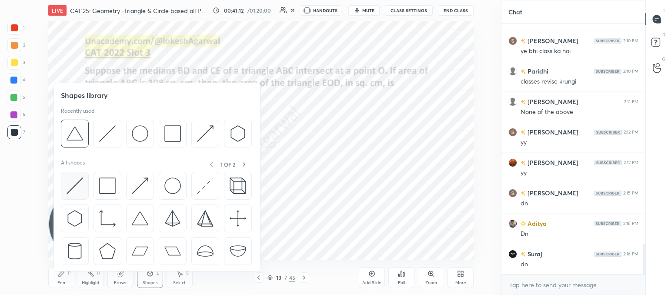
click at [78, 184] on img at bounding box center [75, 185] width 17 height 17
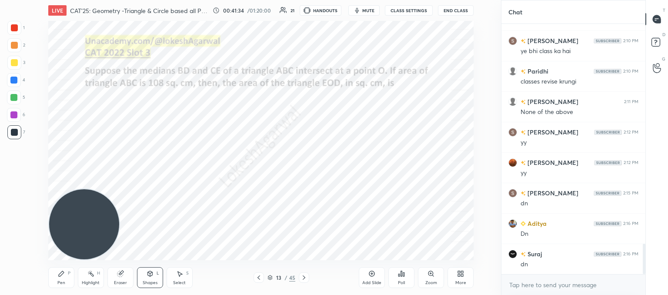
click at [62, 278] on div "Pen P" at bounding box center [61, 277] width 26 height 21
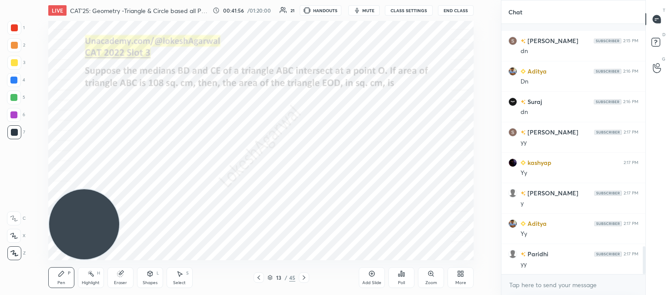
scroll to position [2012, 0]
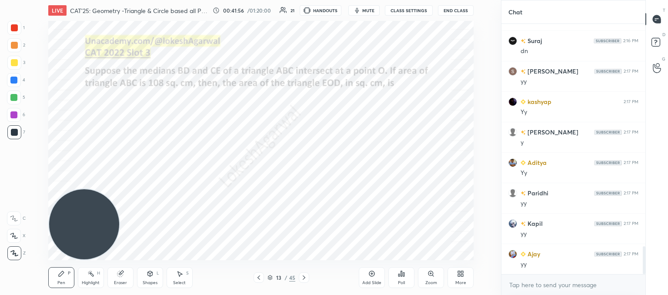
click at [148, 277] on div "Shapes L" at bounding box center [150, 277] width 26 height 21
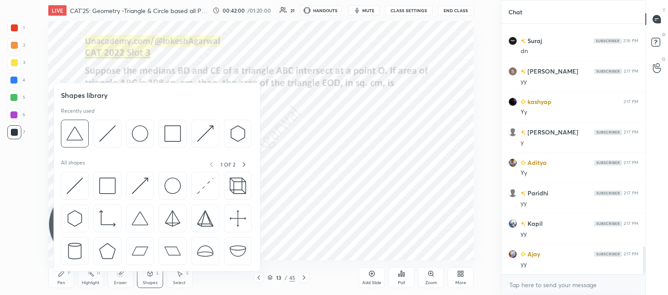
click at [118, 278] on div "Eraser" at bounding box center [120, 277] width 26 height 21
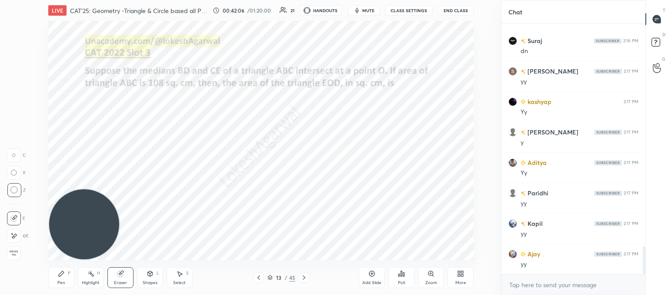
click at [153, 275] on div "Shapes L" at bounding box center [150, 277] width 26 height 21
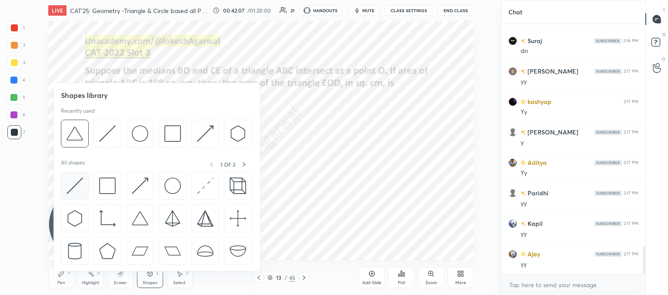
click at [74, 183] on img at bounding box center [75, 185] width 17 height 17
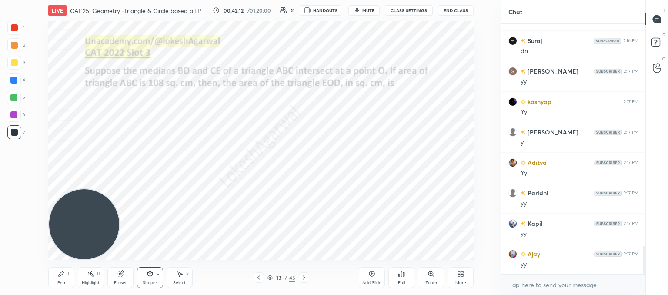
click at [65, 272] on div "Pen P" at bounding box center [61, 277] width 26 height 21
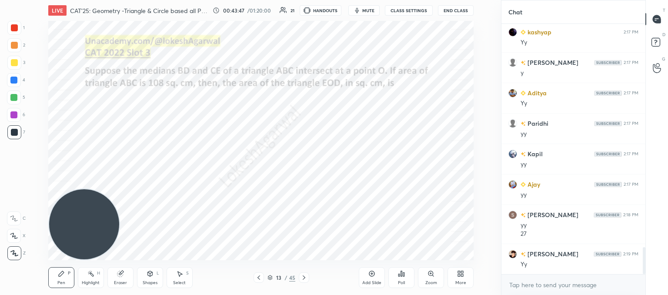
scroll to position [2112, 0]
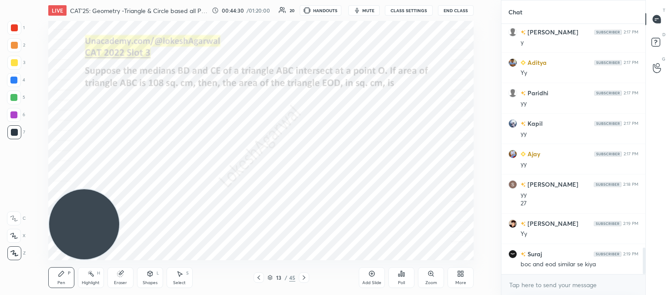
click at [301, 279] on icon at bounding box center [303, 277] width 7 height 7
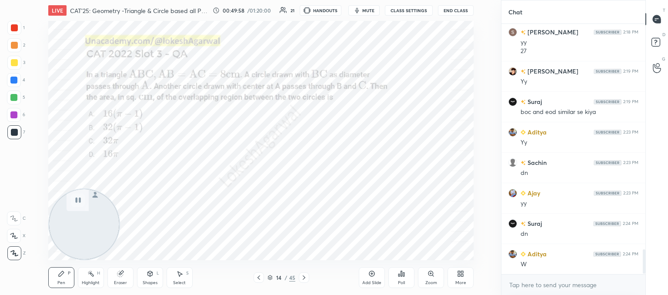
scroll to position [2325, 0]
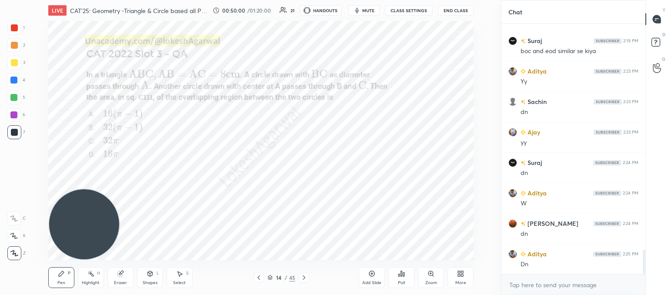
click at [402, 282] on div "Poll" at bounding box center [401, 282] width 7 height 4
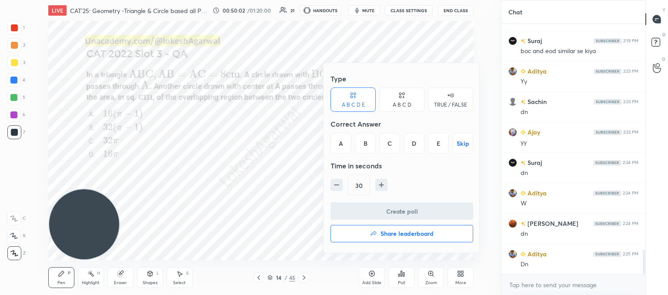
click at [399, 97] on icon at bounding box center [400, 97] width 2 height 2
click at [368, 135] on div "B" at bounding box center [373, 143] width 26 height 21
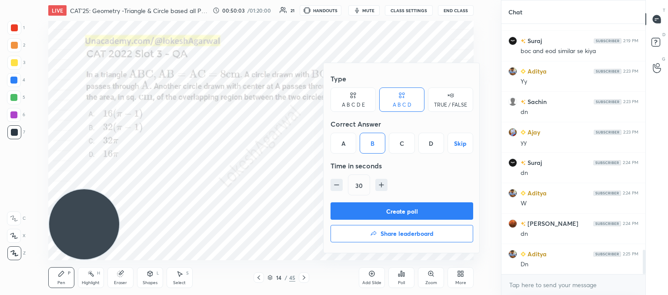
click at [381, 209] on button "Create poll" at bounding box center [402, 210] width 143 height 17
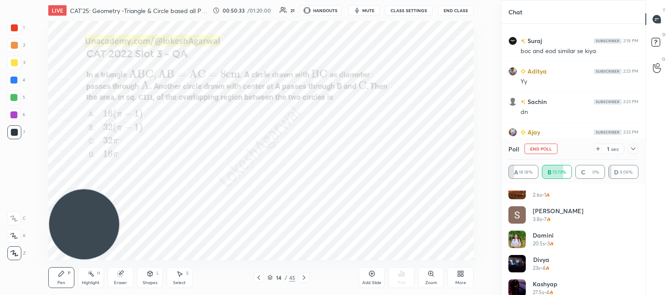
scroll to position [115, 0]
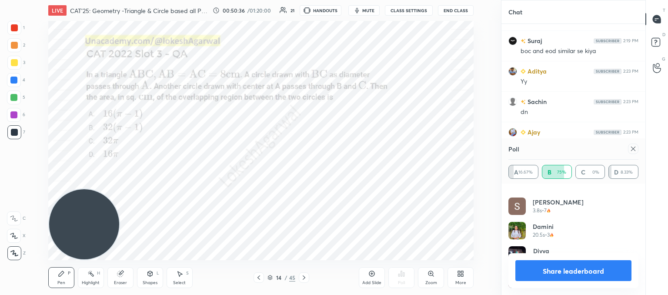
click at [629, 148] on div at bounding box center [633, 149] width 10 height 10
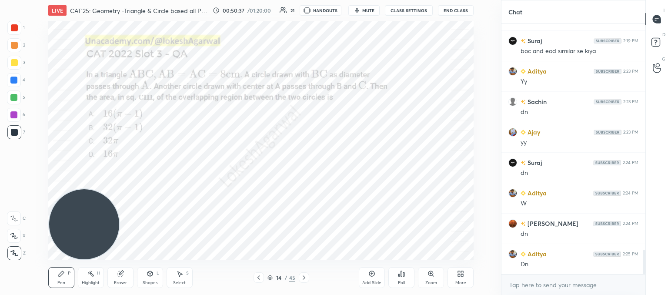
scroll to position [3, 3]
click at [143, 276] on div "Shapes L" at bounding box center [150, 277] width 26 height 21
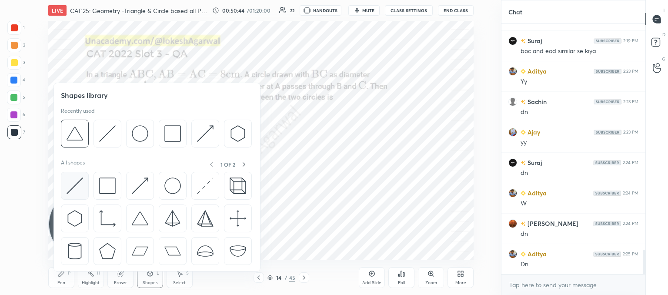
click at [78, 183] on img at bounding box center [75, 185] width 17 height 17
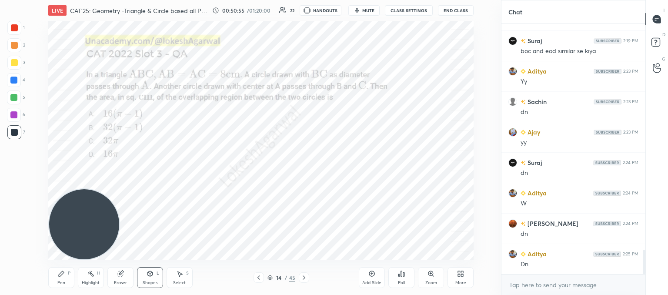
click at [152, 277] on div "Shapes L" at bounding box center [150, 277] width 26 height 21
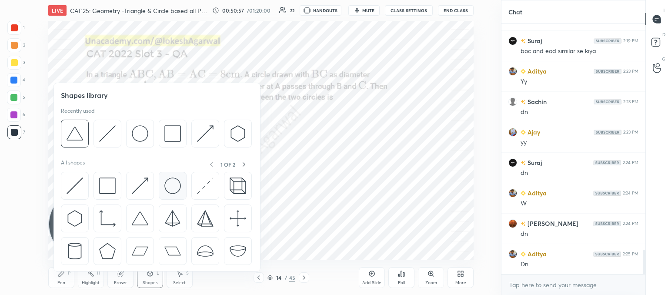
click at [176, 185] on img at bounding box center [172, 185] width 17 height 17
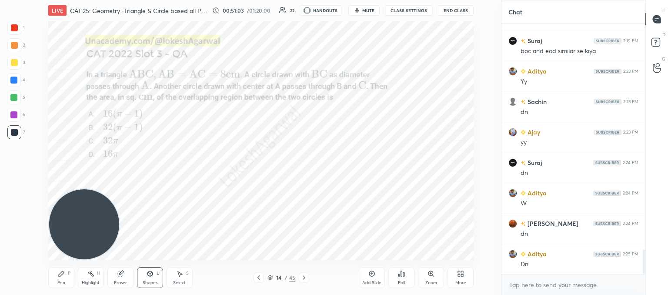
click at [179, 277] on icon at bounding box center [179, 273] width 5 height 5
drag, startPoint x: 244, startPoint y: 160, endPoint x: 264, endPoint y: 181, distance: 29.2
click at [264, 181] on div "0 ° Undo Copy Duplicate Duplicate to new slide Delete" at bounding box center [260, 140] width 425 height 239
click at [216, 149] on div "0 ° Undo Copy Duplicate Duplicate to new slide Delete" at bounding box center [260, 140] width 425 height 239
drag, startPoint x: 257, startPoint y: 236, endPoint x: 274, endPoint y: 231, distance: 17.1
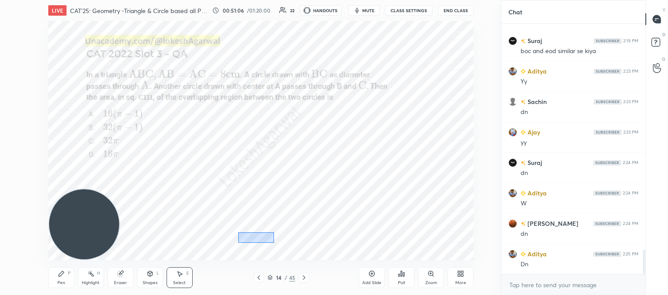
click at [274, 231] on div "0 ° Undo Copy Duplicate Duplicate to new slide Delete" at bounding box center [260, 140] width 425 height 239
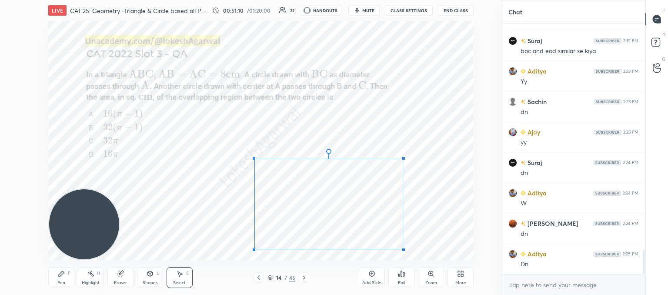
drag, startPoint x: 237, startPoint y: 253, endPoint x: 254, endPoint y: 247, distance: 17.5
click at [254, 248] on div at bounding box center [253, 249] width 3 height 3
drag, startPoint x: 328, startPoint y: 152, endPoint x: 325, endPoint y: 147, distance: 5.8
click at [328, 141] on div "0 ° Undo Copy Duplicate Duplicate to new slide Delete" at bounding box center [260, 140] width 425 height 239
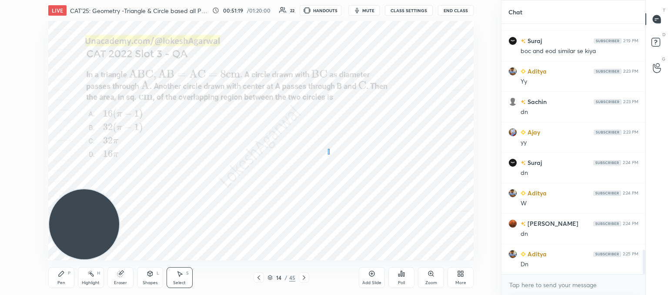
click at [329, 150] on div "0 ° Undo Copy Duplicate Duplicate to new slide Delete" at bounding box center [260, 140] width 425 height 239
drag, startPoint x: 328, startPoint y: 153, endPoint x: 329, endPoint y: 169, distance: 16.6
click at [331, 170] on div "0 ° Undo Copy Duplicate Duplicate to new slide Delete" at bounding box center [260, 140] width 425 height 239
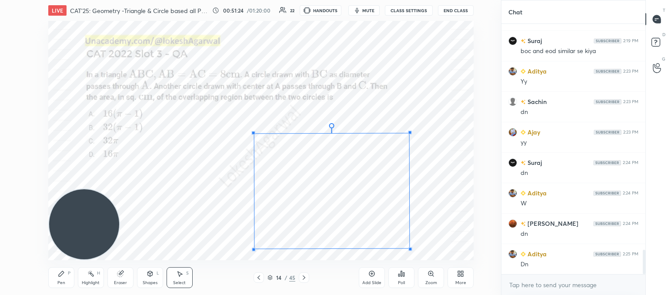
drag, startPoint x: 403, startPoint y: 159, endPoint x: 409, endPoint y: 133, distance: 26.4
click at [409, 133] on div at bounding box center [410, 131] width 3 height 3
drag, startPoint x: 410, startPoint y: 249, endPoint x: 405, endPoint y: 250, distance: 4.4
click at [405, 250] on div at bounding box center [406, 250] width 3 height 3
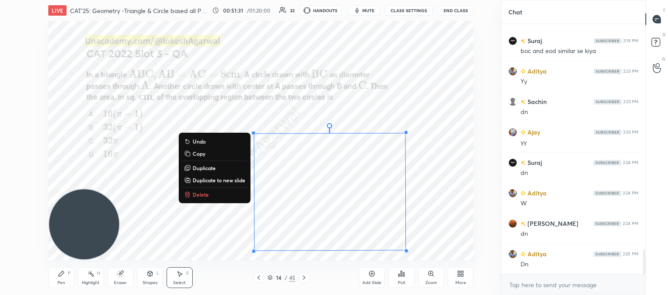
click at [441, 182] on div "0 ° Undo Copy Duplicate Duplicate to new slide Delete" at bounding box center [260, 140] width 425 height 239
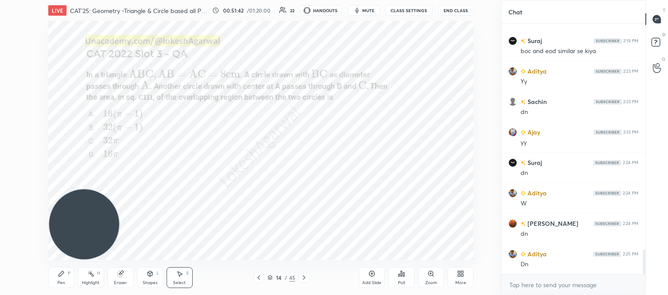
click at [181, 279] on div "Select S" at bounding box center [180, 277] width 26 height 21
click at [153, 274] on div "Shapes L" at bounding box center [150, 277] width 26 height 21
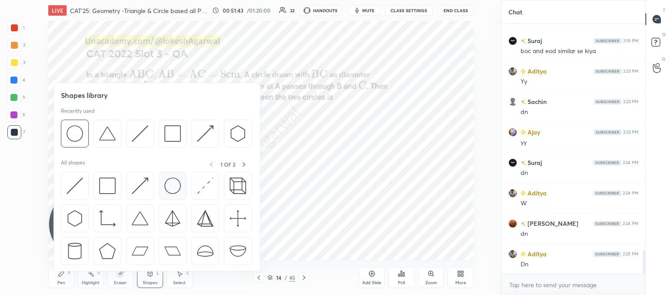
click at [174, 182] on img at bounding box center [172, 185] width 17 height 17
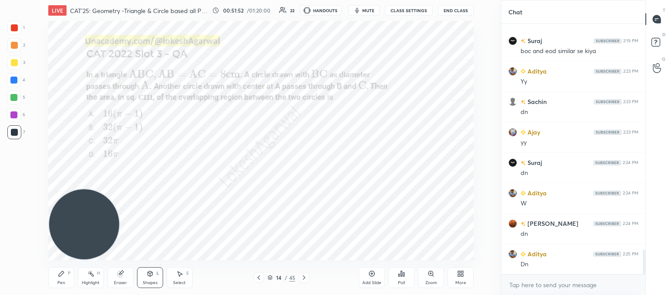
scroll to position [2355, 0]
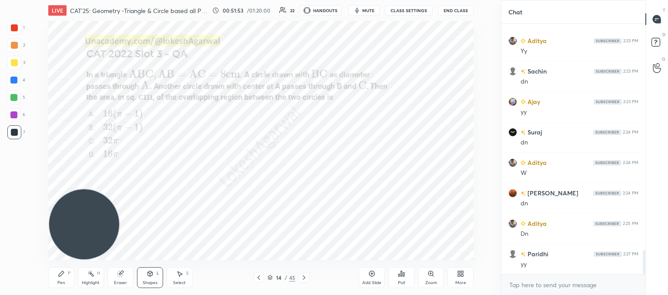
click at [184, 274] on div "Select S" at bounding box center [180, 277] width 26 height 21
drag, startPoint x: 382, startPoint y: 91, endPoint x: 397, endPoint y: 133, distance: 43.9
click at [397, 134] on div "0 ° Undo Copy Duplicate Duplicate to new slide Delete" at bounding box center [260, 140] width 425 height 239
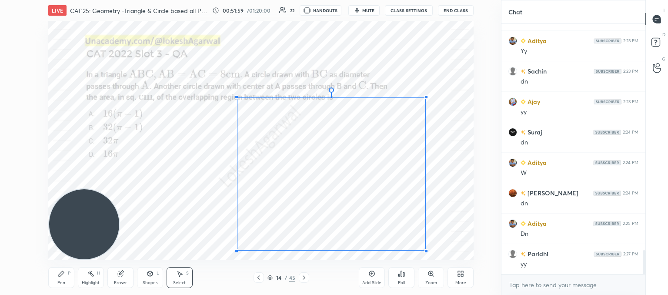
click at [237, 97] on div at bounding box center [236, 96] width 3 height 3
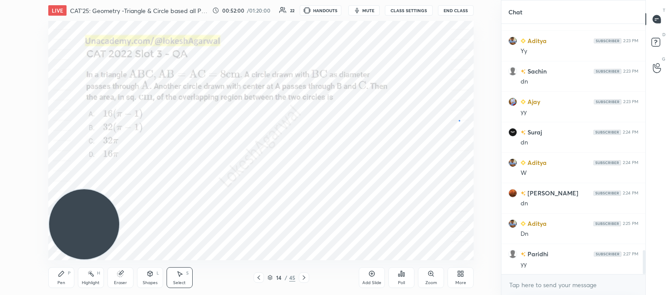
click at [459, 120] on div "0 ° Undo Copy Duplicate Duplicate to new slide Delete" at bounding box center [260, 140] width 425 height 239
drag, startPoint x: 402, startPoint y: 103, endPoint x: 395, endPoint y: 125, distance: 22.8
click at [395, 126] on div "0 ° Undo Copy Duplicate Duplicate to new slide Delete" at bounding box center [260, 140] width 425 height 239
drag, startPoint x: 402, startPoint y: 107, endPoint x: 384, endPoint y: 123, distance: 24.3
click at [385, 124] on div "0 ° Undo Copy Duplicate Duplicate to new slide Delete" at bounding box center [260, 140] width 425 height 239
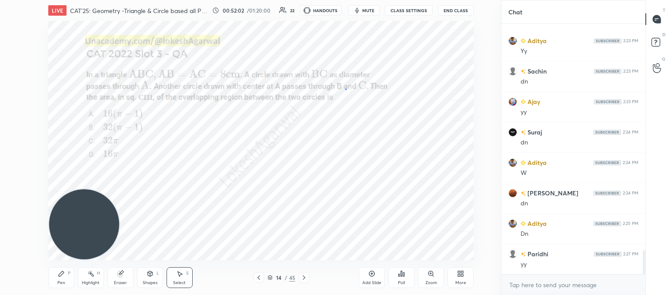
drag, startPoint x: 345, startPoint y: 89, endPoint x: 344, endPoint y: 107, distance: 18.7
click at [345, 108] on div "0 ° Undo Copy Duplicate Duplicate to new slide Delete" at bounding box center [260, 140] width 425 height 239
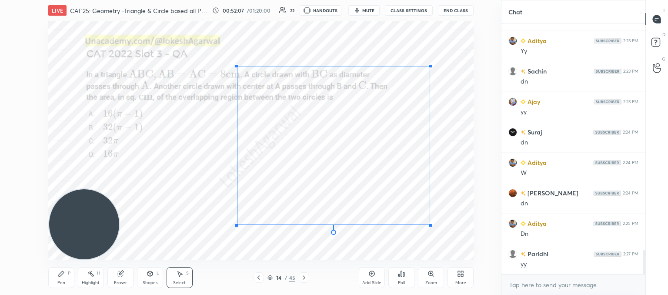
scroll to position [2386, 0]
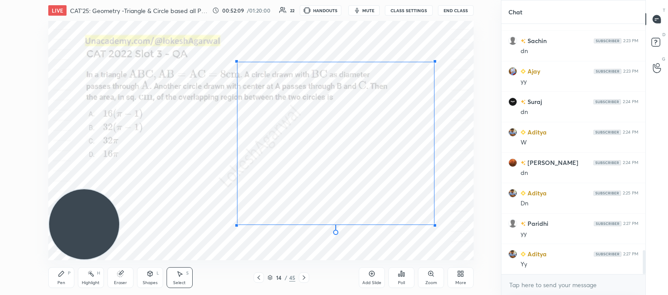
drag, startPoint x: 427, startPoint y: 97, endPoint x: 434, endPoint y: 61, distance: 35.9
click at [435, 62] on div at bounding box center [434, 61] width 3 height 3
drag, startPoint x: 237, startPoint y: 225, endPoint x: 232, endPoint y: 230, distance: 6.5
click at [232, 230] on div at bounding box center [231, 231] width 3 height 3
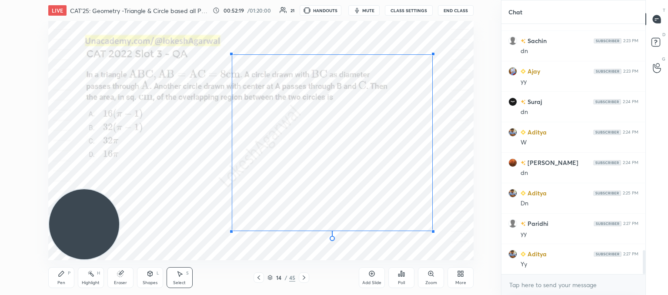
drag, startPoint x: 436, startPoint y: 61, endPoint x: 432, endPoint y: 57, distance: 5.6
click at [432, 55] on div at bounding box center [432, 53] width 3 height 3
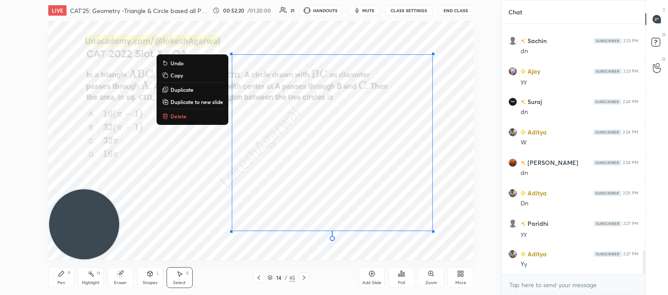
click at [457, 137] on div "0 ° Undo Copy Duplicate Duplicate to new slide Delete" at bounding box center [260, 140] width 425 height 239
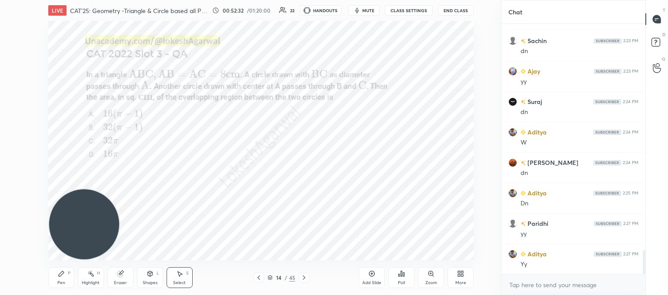
click at [91, 277] on div "Highlight H" at bounding box center [91, 277] width 26 height 21
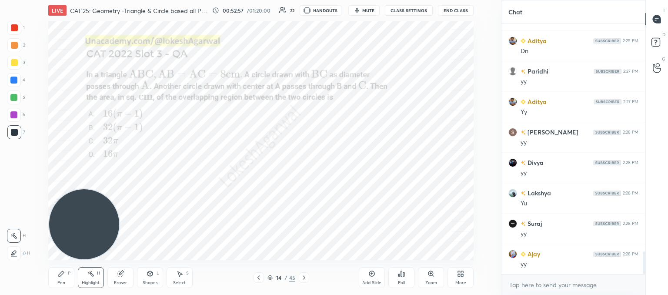
scroll to position [2568, 0]
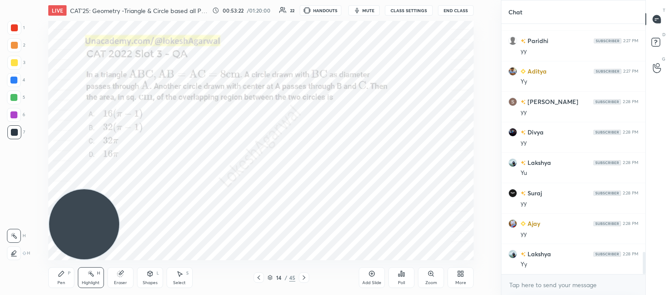
click at [61, 277] on div "Pen P" at bounding box center [61, 277] width 26 height 21
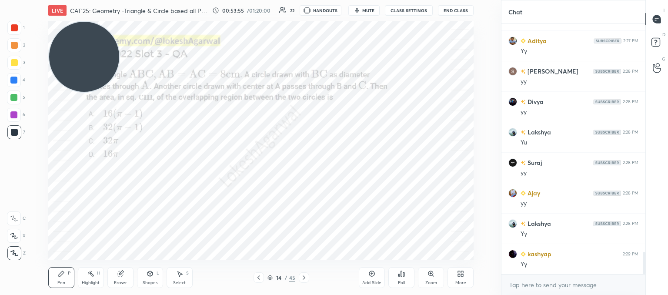
drag, startPoint x: 91, startPoint y: 217, endPoint x: 30, endPoint y: 4, distance: 222.2
click at [41, 0] on html "1 2 3 4 5 6 7 C X Z C X Z E E Erase all H H LIVE CAT'25: Geometry -Triangle & C…" at bounding box center [334, 0] width 668 height 0
click at [301, 277] on icon at bounding box center [303, 277] width 7 height 7
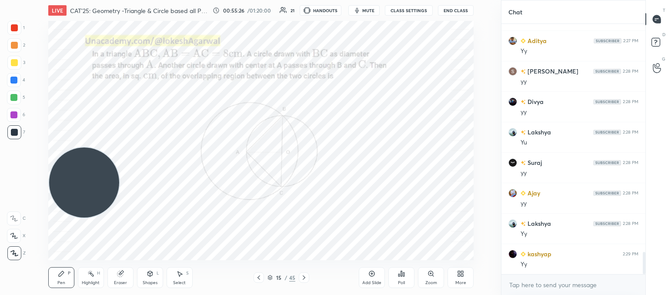
drag, startPoint x: 100, startPoint y: 59, endPoint x: 97, endPoint y: 254, distance: 194.8
click at [38, 0] on html "1 2 3 4 5 6 7 C X Z C X Z E E Erase all H H LIVE CAT'25: Geometry -Triangle & C…" at bounding box center [334, 0] width 668 height 0
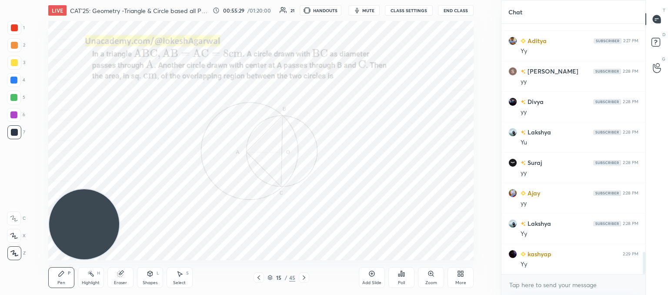
click at [306, 277] on icon at bounding box center [303, 277] width 7 height 7
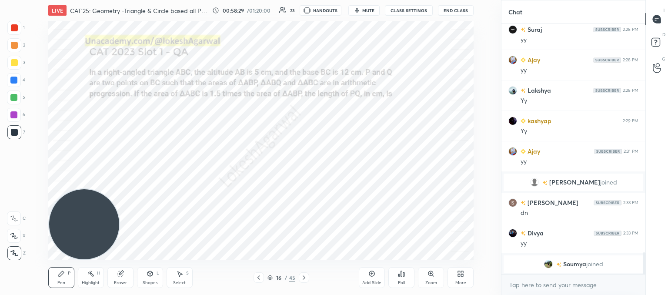
scroll to position [2370, 0]
click at [179, 279] on div "Select S" at bounding box center [180, 277] width 26 height 21
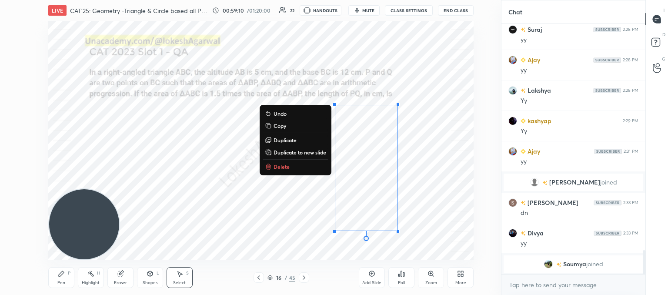
drag, startPoint x: 324, startPoint y: 101, endPoint x: 415, endPoint y: 237, distance: 162.9
click at [426, 267] on div "LIVE CAT'25: Geometry -Triangle & Circle based all PYQs (2017-24) 00:59:10 / 01…" at bounding box center [261, 147] width 466 height 295
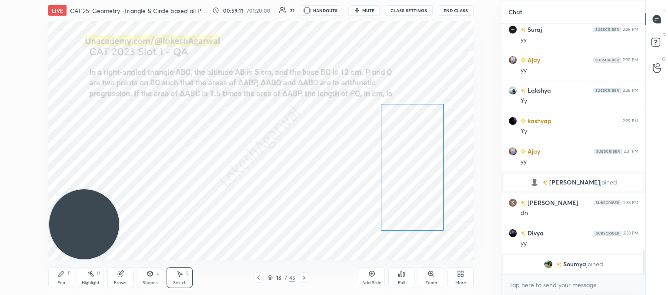
drag, startPoint x: 412, startPoint y: 167, endPoint x: 433, endPoint y: 180, distance: 24.8
click at [433, 180] on div "0 ° Undo Copy Duplicate Duplicate to new slide Delete" at bounding box center [260, 140] width 425 height 239
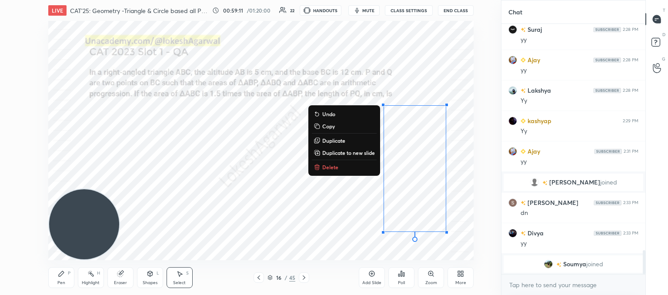
click at [336, 208] on div "0 ° Undo Copy Duplicate Duplicate to new slide Delete" at bounding box center [260, 140] width 425 height 239
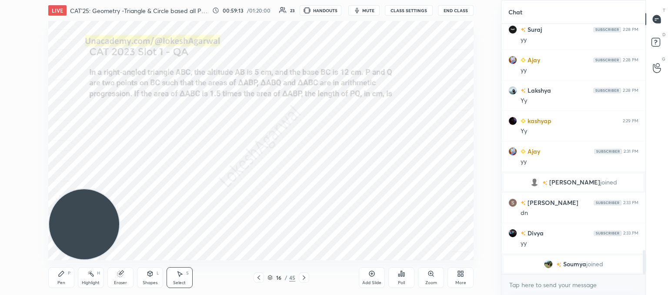
click at [395, 276] on div "Poll" at bounding box center [401, 277] width 26 height 21
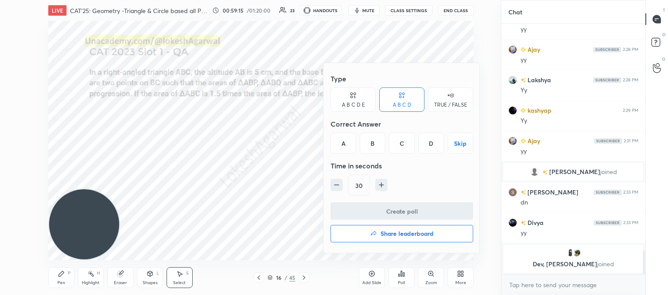
click at [430, 140] on div "D" at bounding box center [431, 143] width 26 height 21
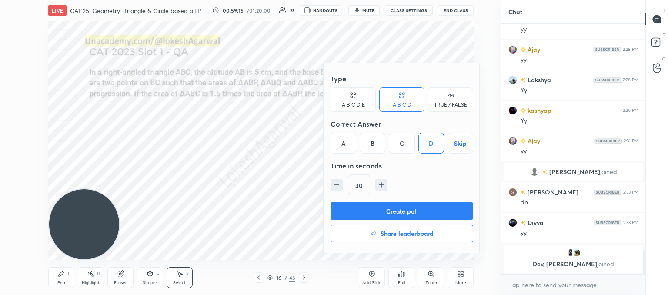
click at [419, 209] on button "Create poll" at bounding box center [402, 210] width 143 height 17
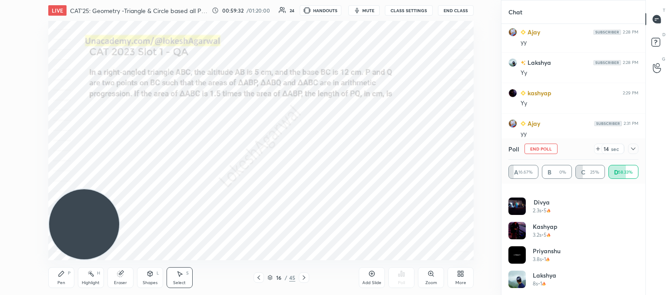
scroll to position [2439, 0]
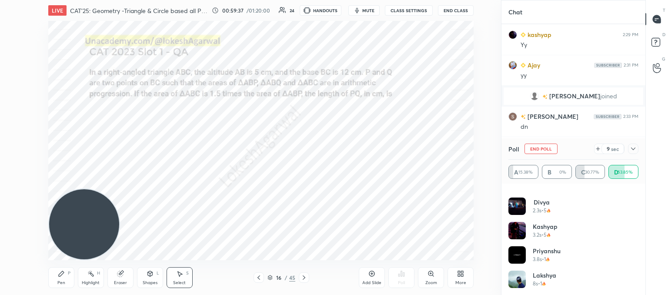
click at [635, 150] on icon at bounding box center [633, 148] width 7 height 7
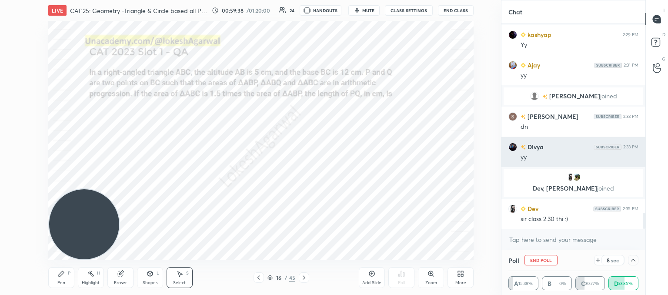
scroll to position [0, 0]
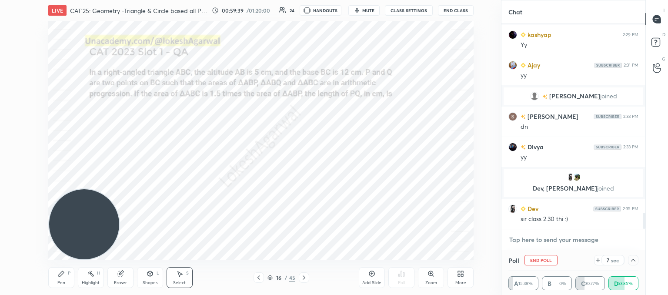
click at [572, 239] on textarea at bounding box center [573, 240] width 130 height 14
click at [57, 279] on div "Pen P" at bounding box center [61, 277] width 26 height 21
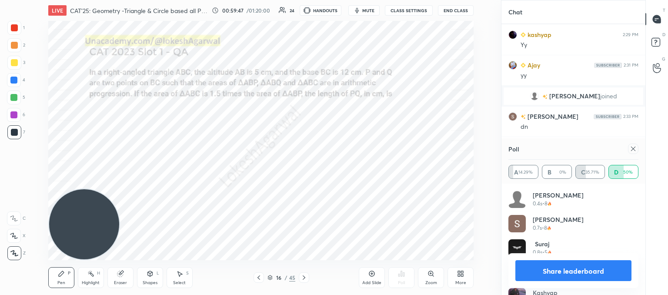
scroll to position [102, 127]
click at [634, 150] on icon at bounding box center [633, 148] width 7 height 7
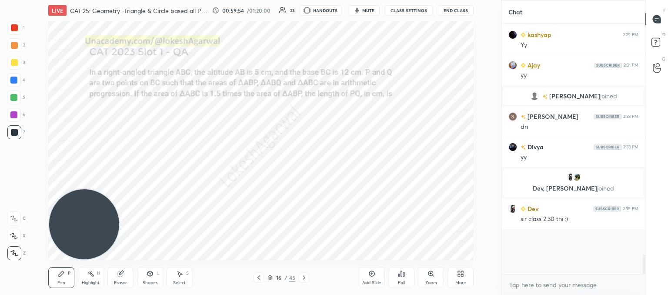
scroll to position [2425, 0]
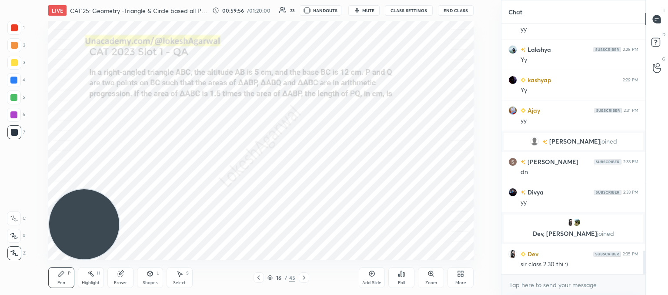
click at [181, 281] on div "Select" at bounding box center [179, 282] width 13 height 4
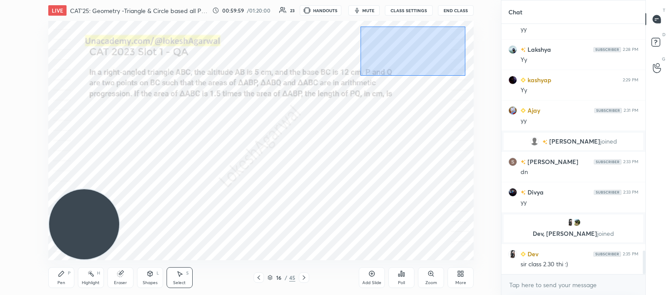
drag, startPoint x: 465, startPoint y: 76, endPoint x: 360, endPoint y: 24, distance: 116.9
click at [360, 24] on div "0 ° Undo Copy Duplicate Duplicate to new slide Delete" at bounding box center [260, 140] width 425 height 239
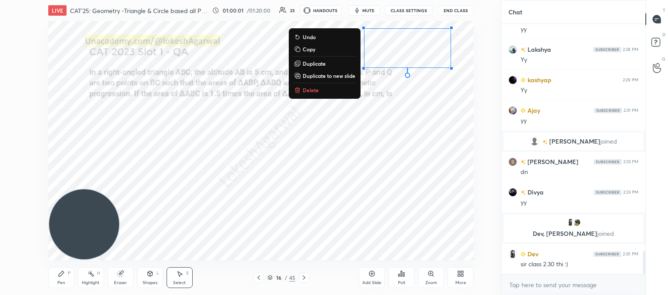
drag, startPoint x: 302, startPoint y: 87, endPoint x: 354, endPoint y: 174, distance: 101.7
click at [304, 88] on p "Delete" at bounding box center [311, 90] width 16 height 7
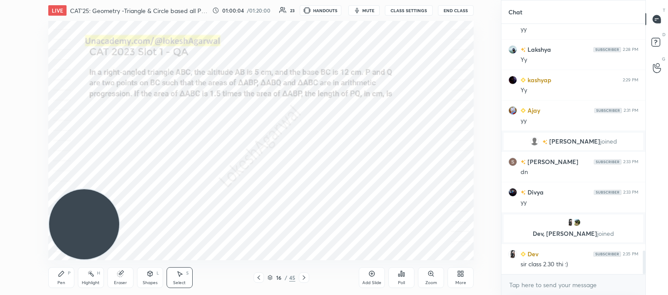
click at [156, 276] on div "Shapes L" at bounding box center [150, 277] width 26 height 21
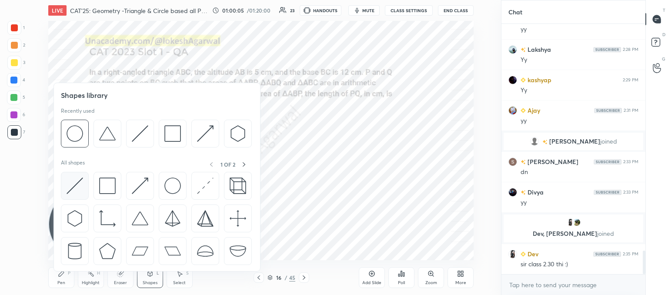
click at [75, 177] on img at bounding box center [75, 185] width 17 height 17
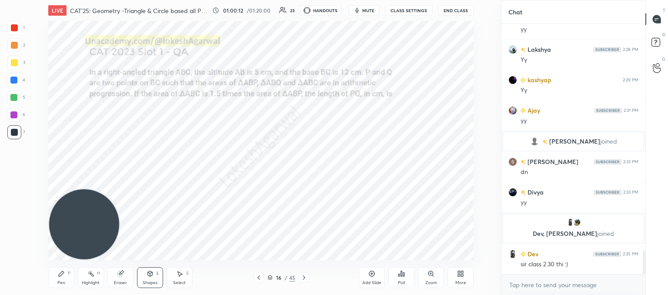
click at [118, 279] on div "Eraser" at bounding box center [120, 277] width 26 height 21
click at [158, 274] on div "L" at bounding box center [158, 273] width 3 height 4
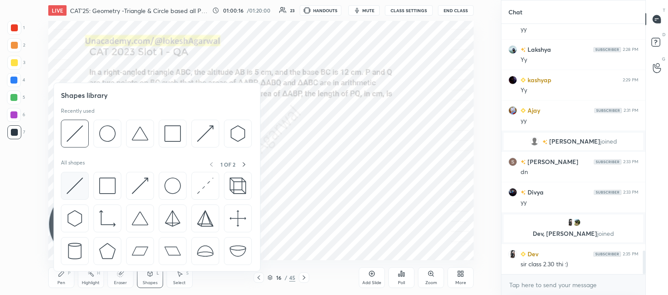
click at [77, 182] on img at bounding box center [75, 185] width 17 height 17
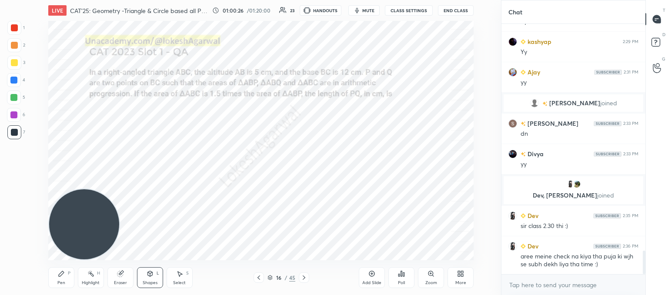
drag, startPoint x: 57, startPoint y: 277, endPoint x: 62, endPoint y: 272, distance: 7.1
click at [59, 275] on div "Pen P" at bounding box center [61, 277] width 26 height 21
click at [143, 277] on div "Shapes L" at bounding box center [150, 277] width 26 height 21
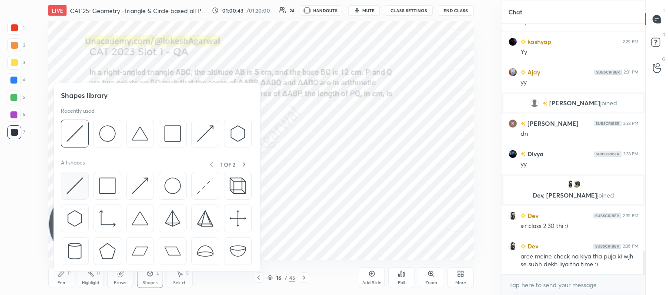
click at [78, 184] on img at bounding box center [75, 185] width 17 height 17
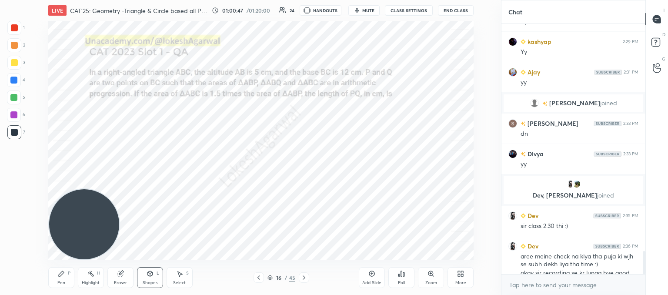
scroll to position [2448, 0]
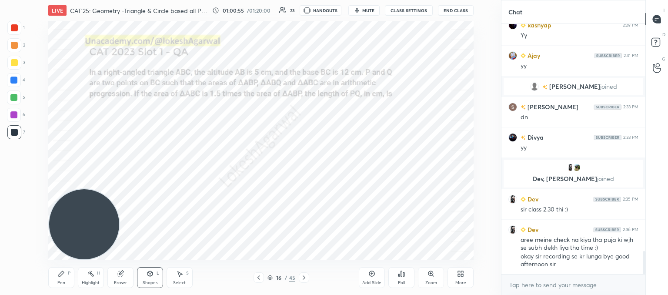
click at [65, 274] on div "Pen P" at bounding box center [61, 277] width 26 height 21
drag, startPoint x: 121, startPoint y: 276, endPoint x: 125, endPoint y: 264, distance: 12.4
click at [121, 277] on icon at bounding box center [120, 274] width 6 height 6
click at [60, 280] on div "Pen" at bounding box center [61, 282] width 8 height 4
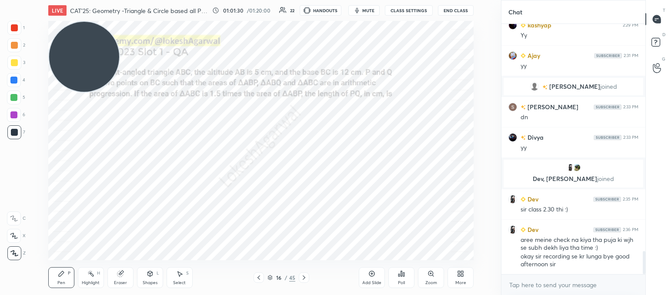
drag, startPoint x: 82, startPoint y: 219, endPoint x: 14, endPoint y: -35, distance: 263.3
click at [14, 0] on html "1 2 3 4 5 6 7 C X Z C X Z E E Erase all H H LIVE CAT'25: Geometry -Triangle & C…" at bounding box center [334, 0] width 668 height 0
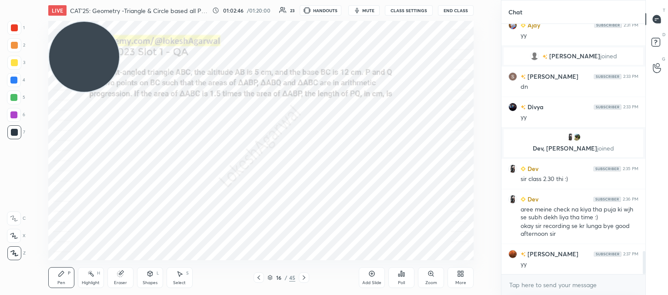
click at [303, 277] on icon at bounding box center [303, 277] width 7 height 7
drag, startPoint x: 80, startPoint y: 80, endPoint x: 57, endPoint y: 315, distance: 236.0
click at [57, 0] on html "1 2 3 4 5 6 7 C X Z C X Z E E Erase all H H LIVE CAT'25: Geometry -Triangle & C…" at bounding box center [334, 0] width 668 height 0
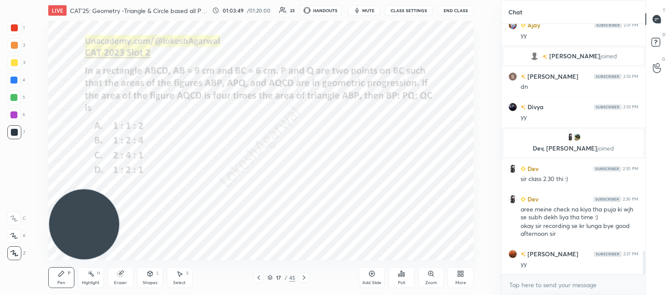
click at [368, 10] on span "mute" at bounding box center [368, 10] width 12 height 6
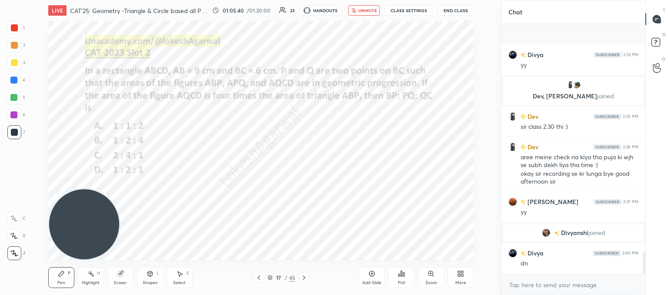
scroll to position [2539, 0]
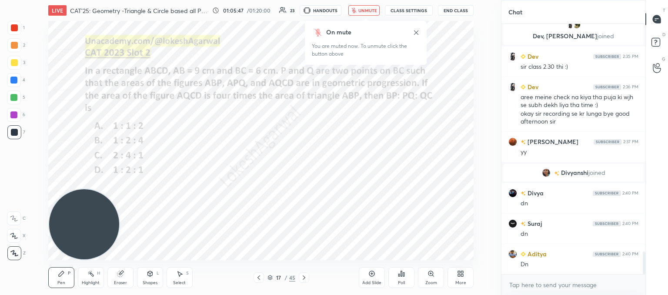
drag, startPoint x: 372, startPoint y: 9, endPoint x: 373, endPoint y: 18, distance: 8.7
click at [372, 9] on span "unmute" at bounding box center [367, 10] width 19 height 6
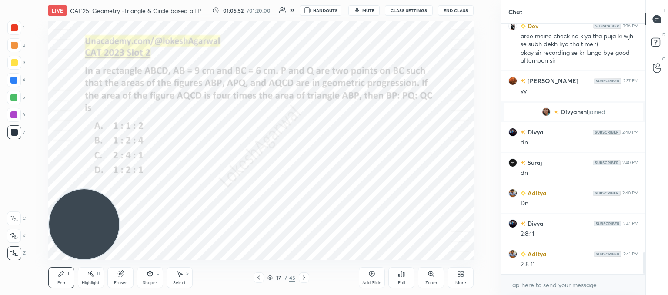
scroll to position [2630, 0]
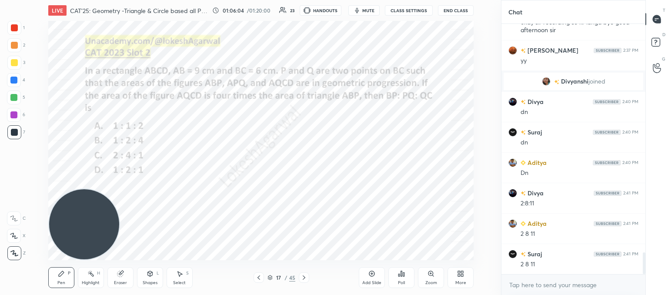
click at [156, 274] on div "Shapes L" at bounding box center [150, 277] width 26 height 21
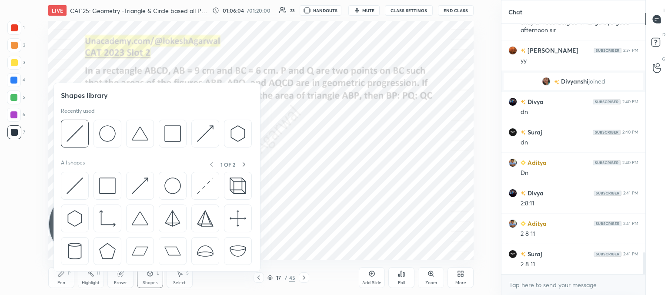
click at [114, 190] on img at bounding box center [107, 185] width 17 height 17
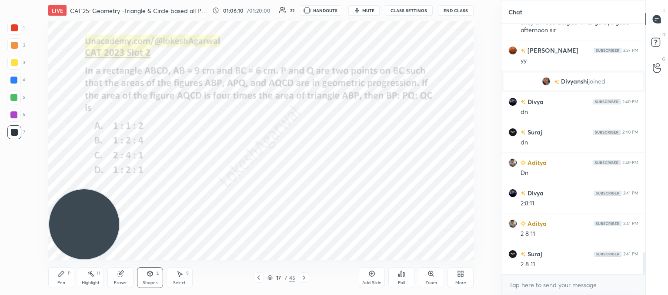
click at [66, 273] on div "Pen P" at bounding box center [61, 277] width 26 height 21
drag, startPoint x: 154, startPoint y: 279, endPoint x: 148, endPoint y: 272, distance: 9.2
click at [154, 278] on div "Shapes L" at bounding box center [150, 277] width 26 height 21
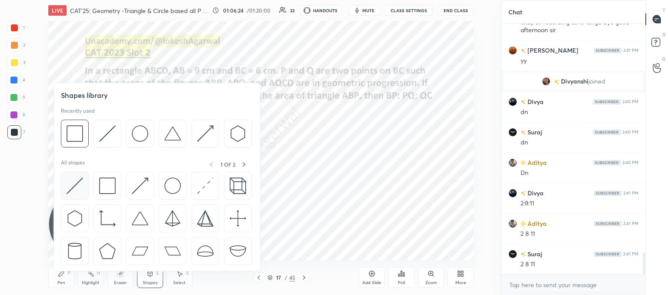
click at [75, 183] on img at bounding box center [75, 185] width 17 height 17
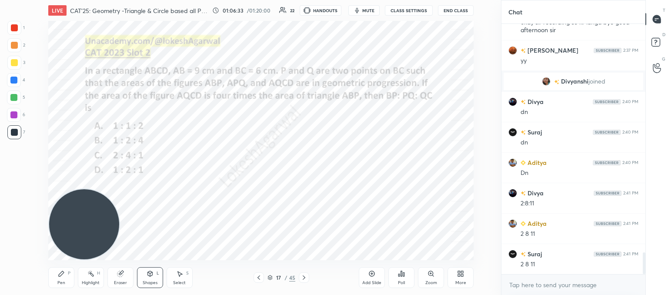
click at [69, 279] on div "Pen P" at bounding box center [61, 277] width 26 height 21
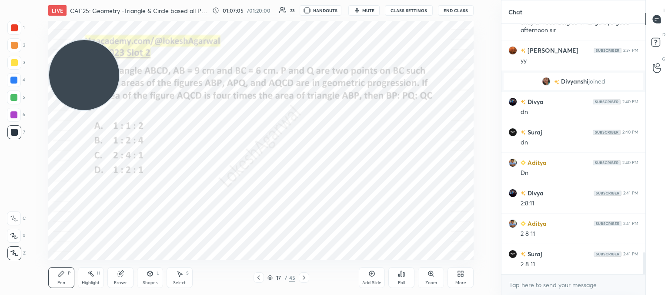
drag, startPoint x: 98, startPoint y: 198, endPoint x: 82, endPoint y: 64, distance: 134.9
click at [77, 4] on div "LIVE CAT'25: Geometry -Triangle & Circle based all PYQs (2017-24) 01:07:05 / 01…" at bounding box center [261, 147] width 466 height 295
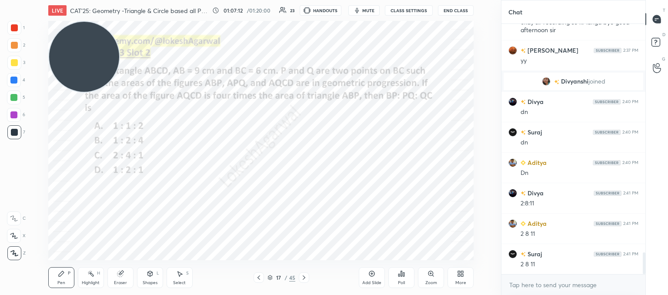
click at [153, 277] on icon at bounding box center [150, 273] width 7 height 7
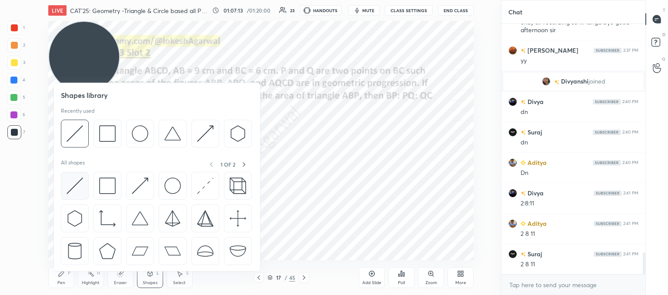
click at [77, 188] on img at bounding box center [75, 185] width 17 height 17
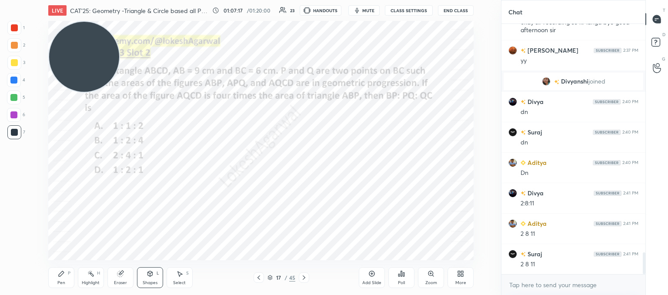
click at [67, 272] on div "Pen P" at bounding box center [61, 277] width 26 height 21
click at [301, 278] on icon at bounding box center [303, 277] width 7 height 7
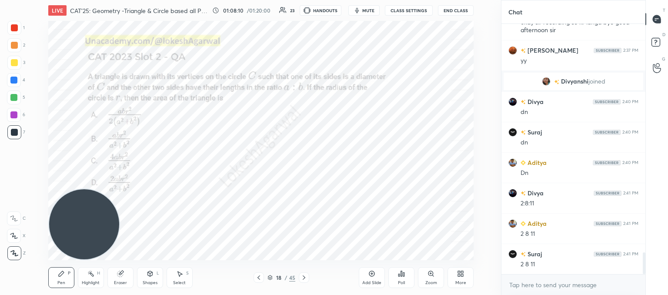
drag, startPoint x: 92, startPoint y: 67, endPoint x: 1, endPoint y: 312, distance: 261.2
click at [1, 0] on html "1 2 3 4 5 6 7 C X Z C X Z E E Erase all H H LIVE CAT'25: Geometry -Triangle & C…" at bounding box center [334, 0] width 668 height 0
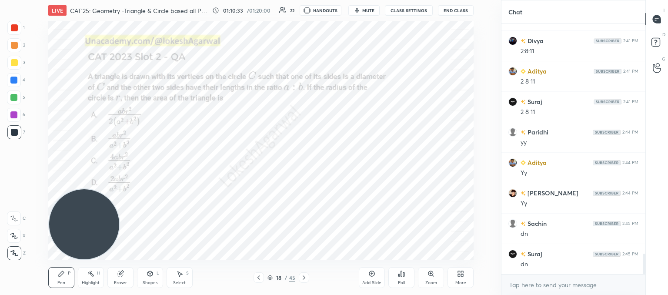
scroll to position [2813, 0]
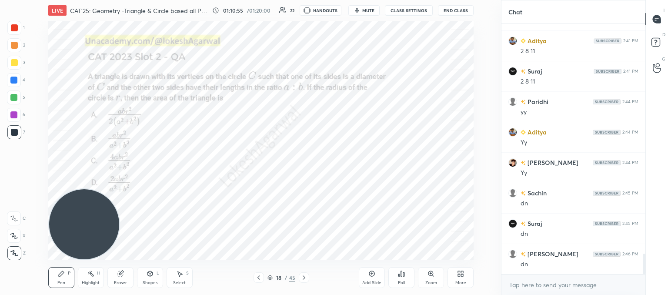
click at [400, 276] on icon at bounding box center [401, 273] width 7 height 7
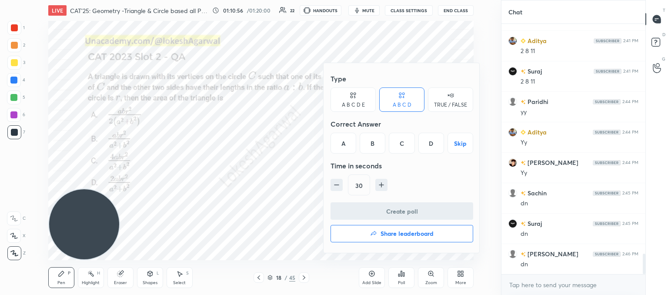
click at [429, 138] on div "D" at bounding box center [431, 143] width 26 height 21
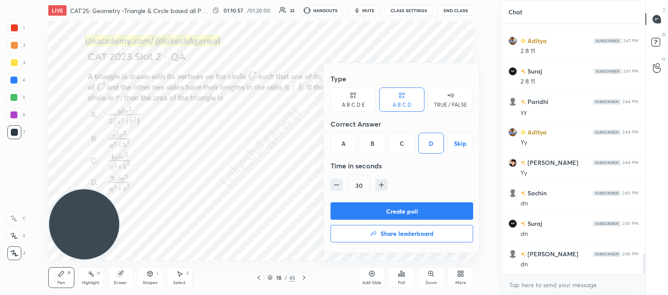
click at [385, 213] on button "Create poll" at bounding box center [402, 210] width 143 height 17
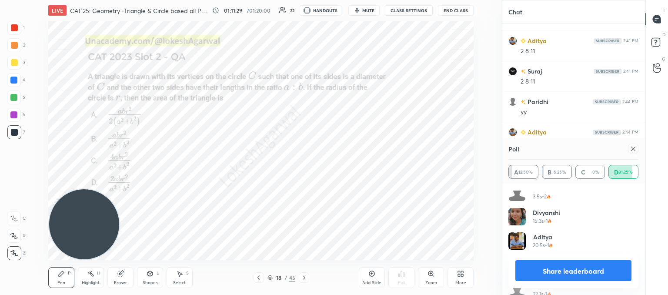
scroll to position [212, 0]
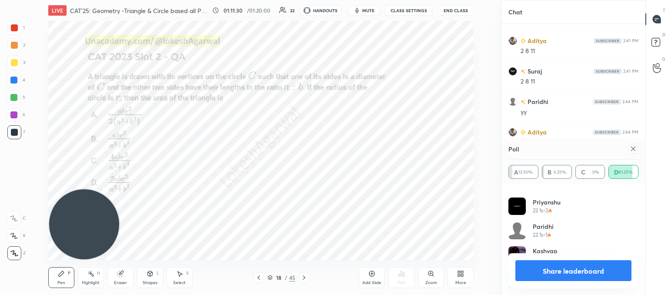
click at [632, 147] on icon at bounding box center [633, 148] width 7 height 7
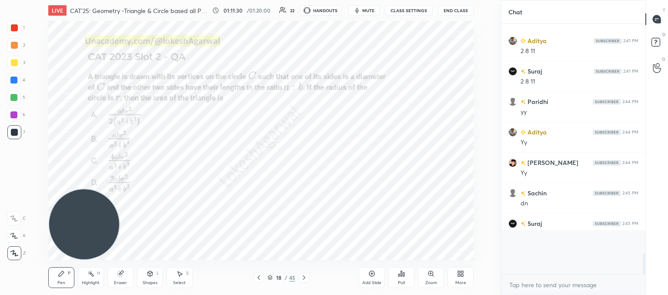
scroll to position [3, 3]
click at [151, 284] on div "Shapes" at bounding box center [150, 282] width 15 height 4
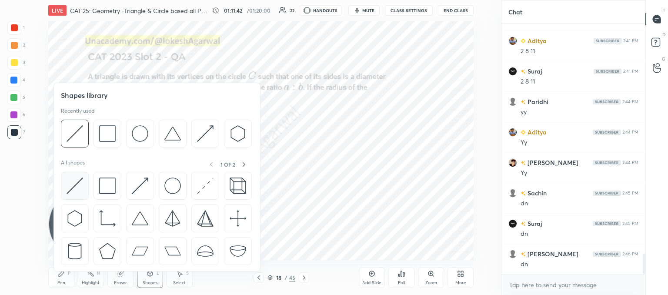
click at [80, 180] on img at bounding box center [75, 185] width 17 height 17
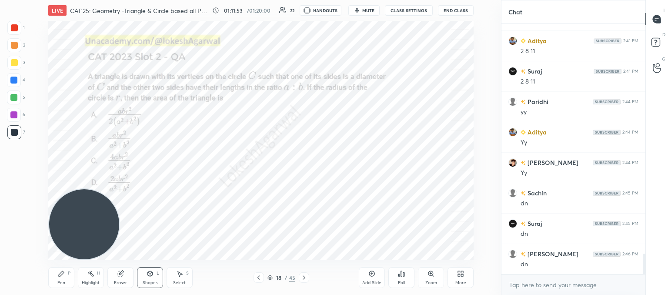
click at [148, 275] on icon at bounding box center [149, 273] width 5 height 5
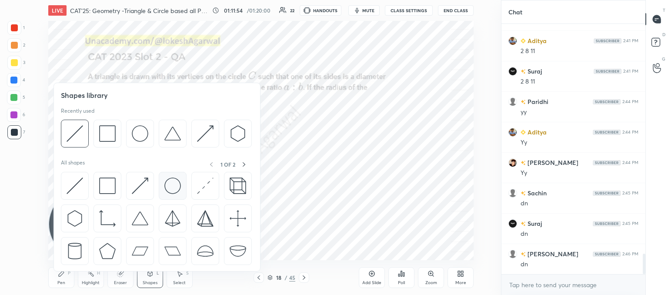
click at [174, 179] on img at bounding box center [172, 185] width 17 height 17
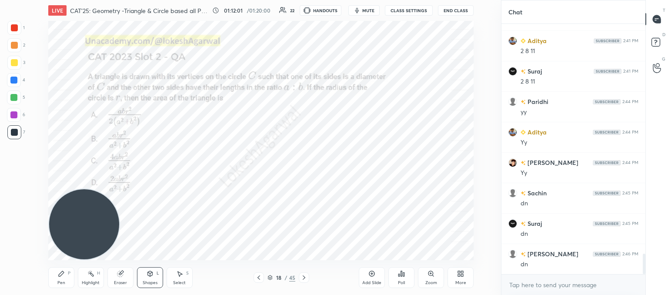
drag, startPoint x: 177, startPoint y: 280, endPoint x: 184, endPoint y: 266, distance: 15.2
click at [177, 279] on div "Select S" at bounding box center [180, 277] width 26 height 21
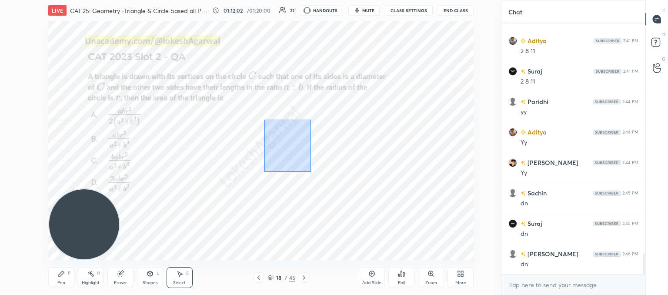
drag, startPoint x: 292, startPoint y: 153, endPoint x: 310, endPoint y: 176, distance: 28.9
click at [313, 174] on div "0 ° Undo Copy Duplicate Duplicate to new slide Delete" at bounding box center [260, 140] width 425 height 239
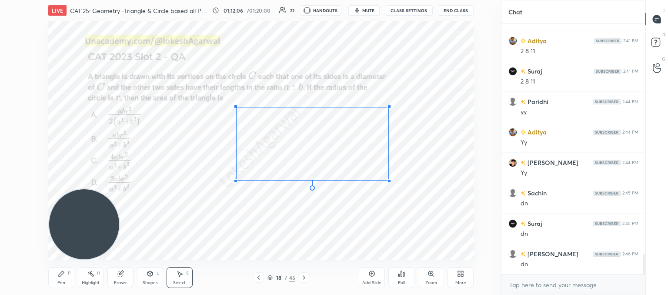
drag, startPoint x: 381, startPoint y: 118, endPoint x: 388, endPoint y: 107, distance: 12.5
click at [388, 107] on div at bounding box center [388, 106] width 3 height 3
drag, startPoint x: 236, startPoint y: 107, endPoint x: 233, endPoint y: 91, distance: 16.0
click at [233, 91] on div at bounding box center [232, 90] width 3 height 3
drag, startPoint x: 232, startPoint y: 181, endPoint x: 214, endPoint y: 178, distance: 18.2
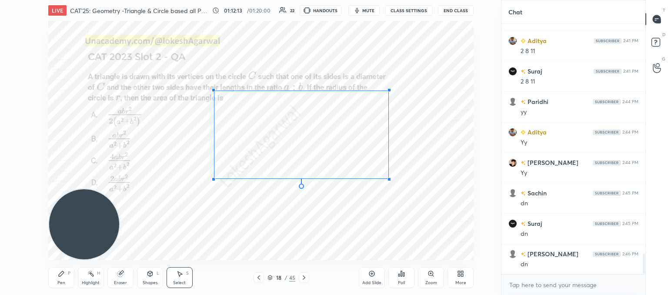
click at [214, 178] on div at bounding box center [213, 178] width 3 height 3
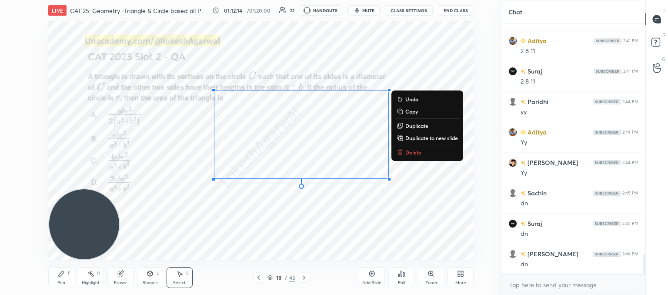
click at [463, 227] on div "0 ° Undo Copy Duplicate Duplicate to new slide Delete" at bounding box center [260, 140] width 425 height 239
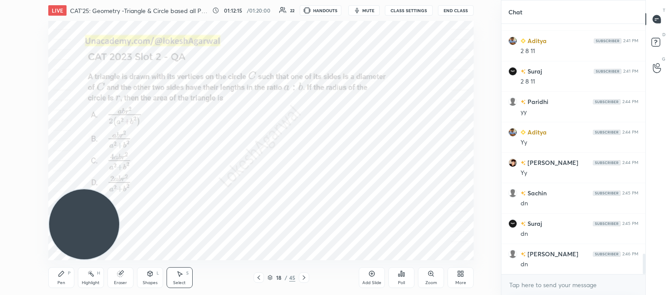
click at [153, 280] on div "Shapes" at bounding box center [150, 282] width 15 height 4
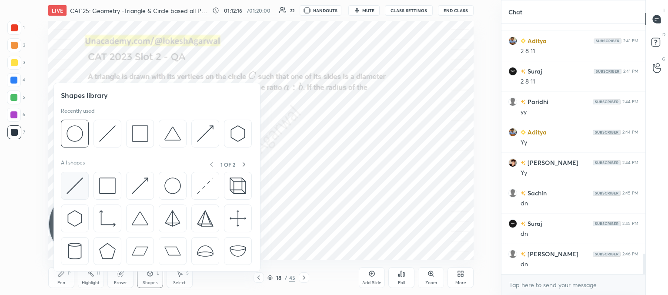
click at [70, 188] on img at bounding box center [75, 185] width 17 height 17
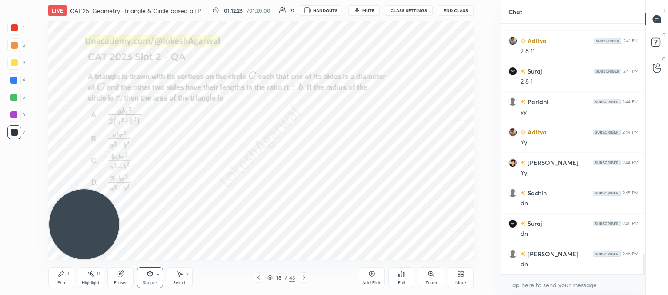
click at [59, 280] on div "Pen" at bounding box center [61, 282] width 8 height 4
drag, startPoint x: 89, startPoint y: 197, endPoint x: 84, endPoint y: -14, distance: 211.4
click at [84, 0] on html "1 2 3 4 5 6 7 C X Z C X Z E E Erase all H H LIVE CAT'25: Geometry -Triangle & C…" at bounding box center [334, 0] width 668 height 0
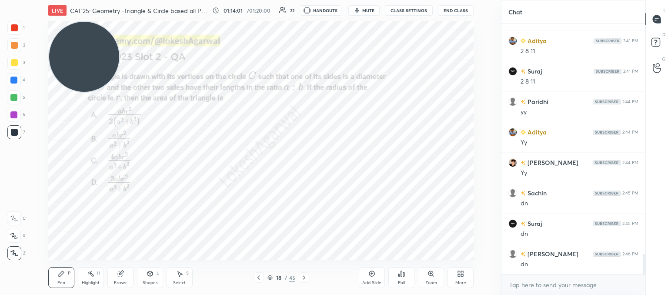
click at [306, 280] on icon at bounding box center [303, 277] width 7 height 7
click at [26, 270] on div "1 2 3 4 5 6 7 C X Z C X Z E E Erase all H H LIVE CAT'25: Geometry -Triangle & C…" at bounding box center [247, 147] width 494 height 295
drag, startPoint x: 79, startPoint y: 63, endPoint x: 24, endPoint y: 289, distance: 232.6
click at [4, 0] on html "1 2 3 4 5 6 7 C X Z C X Z E E Erase all H H LIVE CAT'25: Geometry -Triangle & C…" at bounding box center [334, 0] width 668 height 0
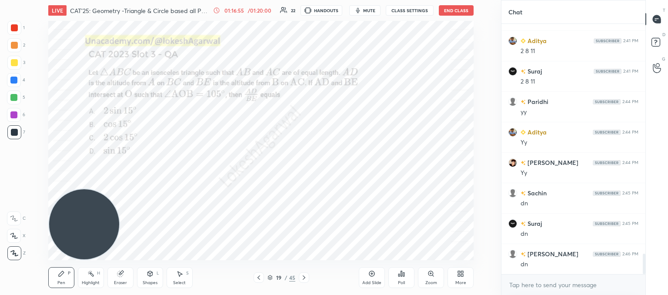
click at [406, 277] on div "Poll" at bounding box center [401, 277] width 26 height 21
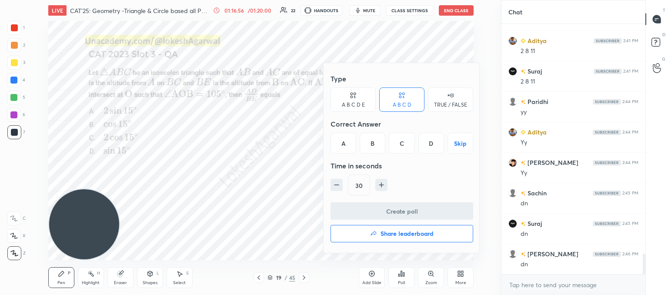
drag, startPoint x: 403, startPoint y: 138, endPoint x: 397, endPoint y: 197, distance: 59.0
click at [403, 139] on div "C" at bounding box center [402, 143] width 26 height 21
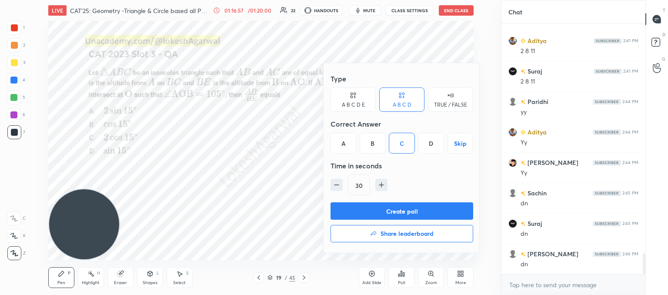
click at [387, 213] on button "Create poll" at bounding box center [402, 210] width 143 height 17
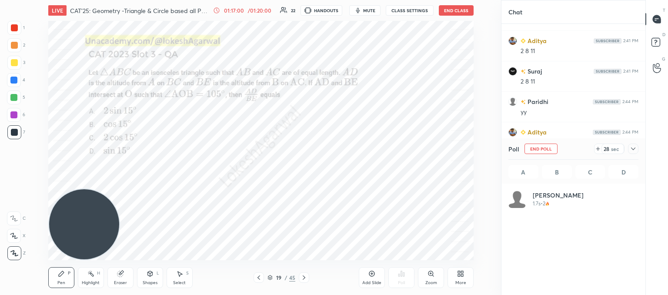
scroll to position [102, 127]
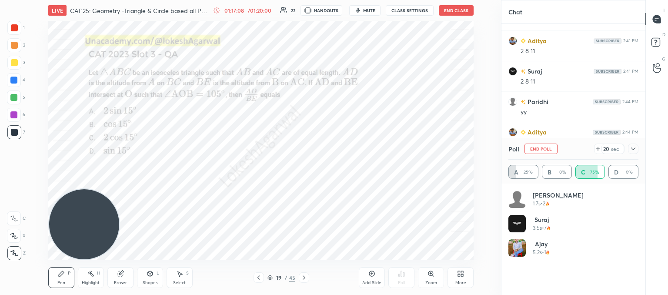
click at [631, 149] on icon at bounding box center [633, 148] width 7 height 7
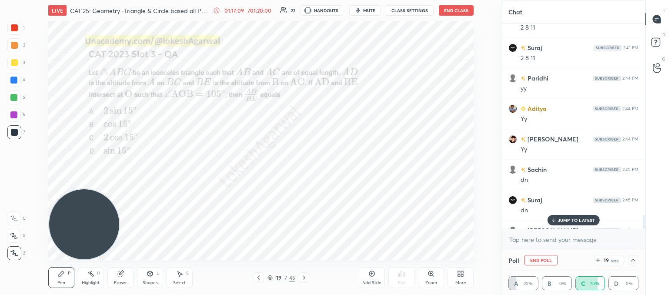
scroll to position [2858, 0]
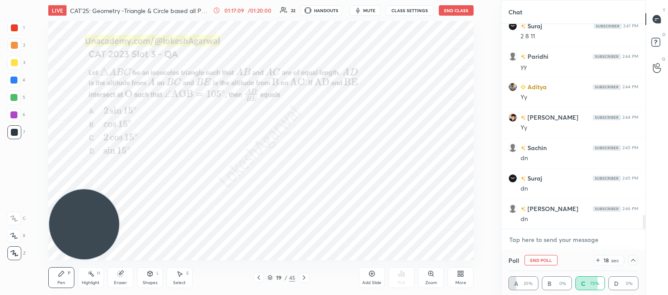
click at [545, 242] on textarea at bounding box center [573, 240] width 130 height 14
click at [632, 260] on icon at bounding box center [633, 260] width 4 height 3
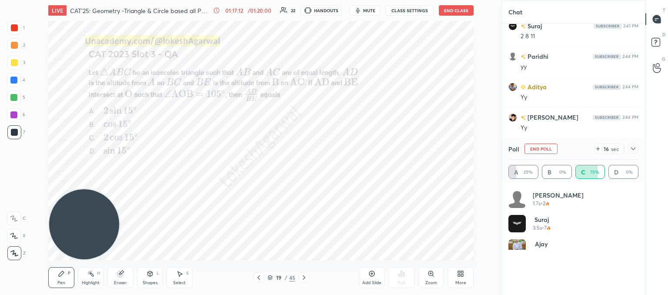
scroll to position [102, 127]
click at [630, 147] on icon at bounding box center [633, 148] width 7 height 7
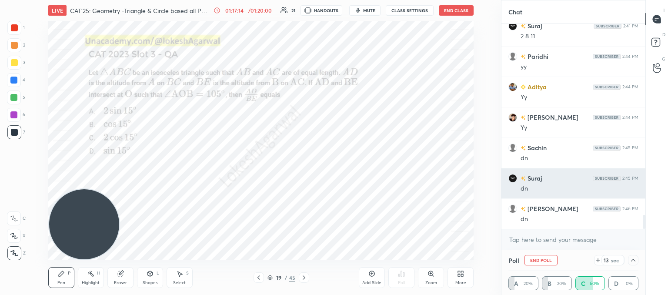
scroll to position [0, 3]
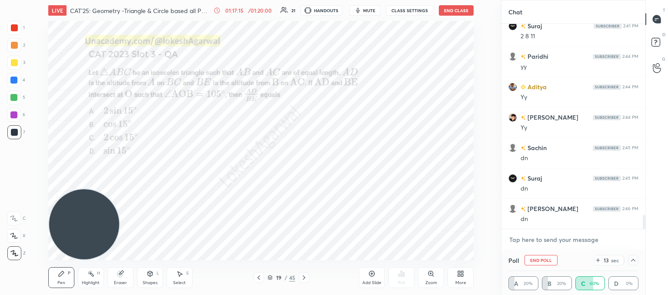
click at [540, 243] on textarea at bounding box center [573, 240] width 130 height 14
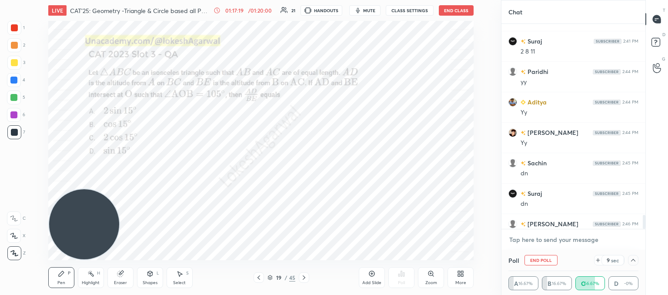
scroll to position [2858, 0]
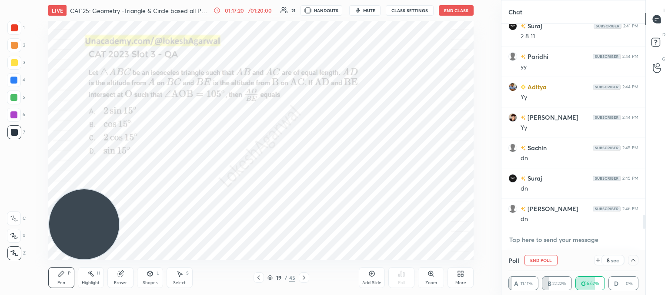
click at [543, 242] on textarea at bounding box center [573, 240] width 130 height 14
click at [634, 261] on icon at bounding box center [633, 260] width 7 height 7
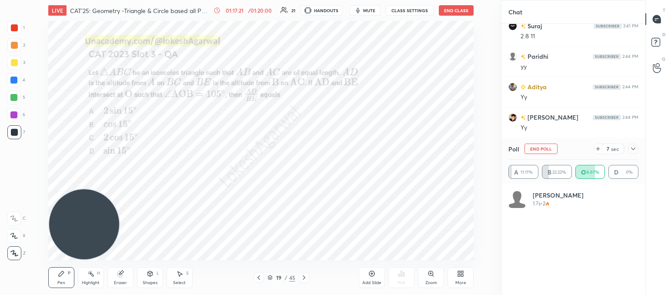
scroll to position [3, 3]
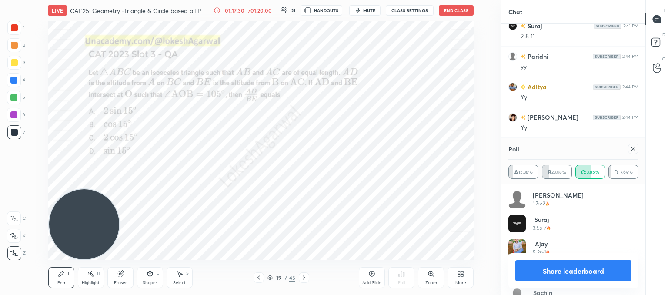
click at [633, 150] on icon at bounding box center [633, 148] width 7 height 7
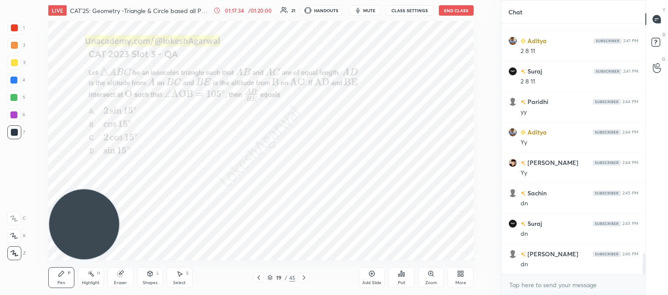
click at [148, 276] on icon at bounding box center [150, 273] width 7 height 7
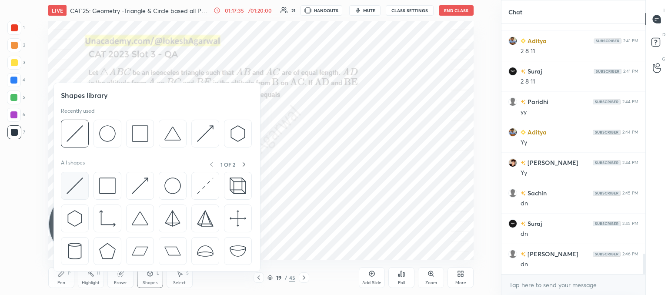
click at [77, 181] on img at bounding box center [75, 185] width 17 height 17
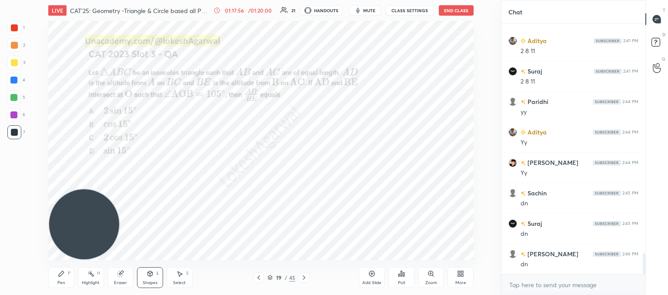
click at [64, 273] on div "Pen P" at bounding box center [61, 277] width 26 height 21
drag, startPoint x: 77, startPoint y: 230, endPoint x: 16, endPoint y: 17, distance: 221.7
click at [16, 17] on div "1 2 3 4 5 6 7 C X Z C X Z E E Erase all H H LIVE CAT'25: Geometry -Triangle & C…" at bounding box center [247, 147] width 494 height 295
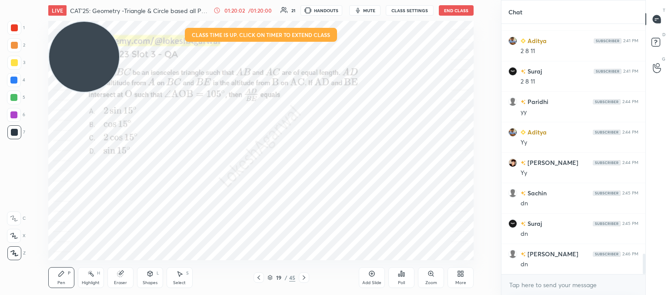
click at [442, 253] on div "LIVE CAT'25: Geometry -Triangle & Circle based all PYQs (2017-24) 01:20:02 / 01…" at bounding box center [261, 147] width 466 height 295
click at [380, 253] on div "LIVE CAT'25: Geometry -Triangle & Circle based all PYQs (2017-24) 01:20:10 / 01…" at bounding box center [261, 147] width 466 height 295
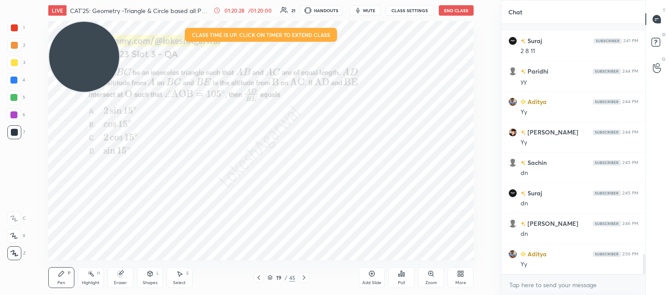
scroll to position [2904, 0]
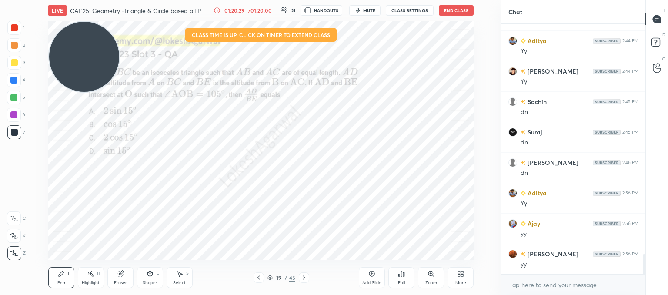
click at [258, 279] on icon at bounding box center [258, 277] width 7 height 7
click at [257, 278] on icon at bounding box center [258, 277] width 7 height 7
click at [257, 277] on icon at bounding box center [258, 277] width 7 height 7
click at [257, 276] on icon at bounding box center [258, 277] width 7 height 7
click at [256, 276] on icon at bounding box center [258, 277] width 7 height 7
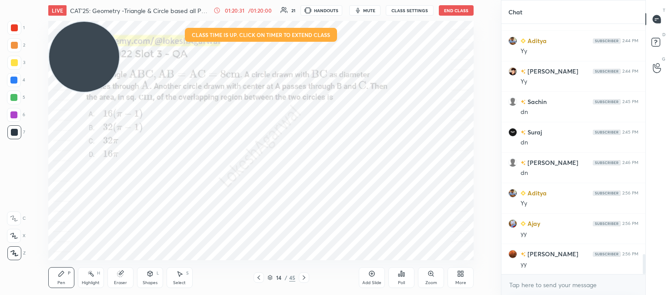
scroll to position [2935, 0]
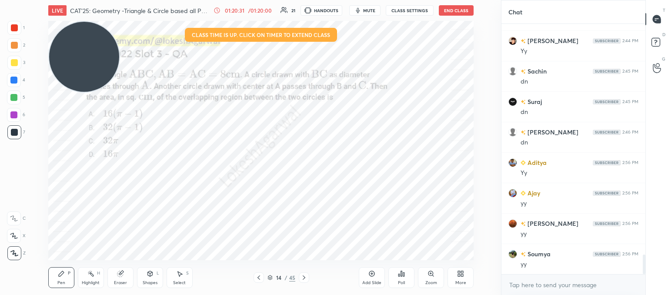
click at [256, 276] on icon at bounding box center [258, 277] width 7 height 7
click at [268, 277] on icon at bounding box center [270, 276] width 4 height 2
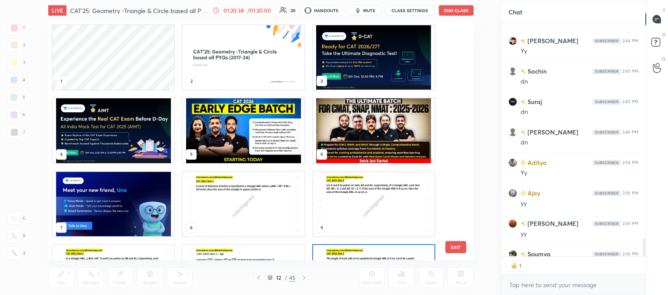
scroll to position [237, 421]
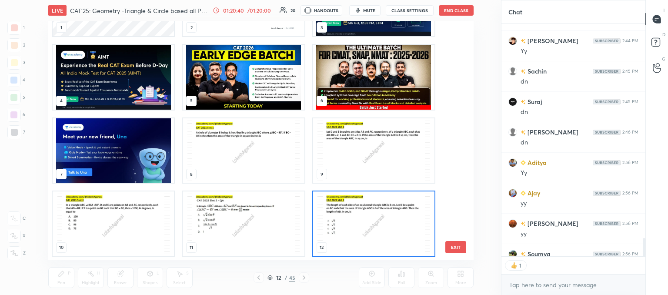
drag, startPoint x: 460, startPoint y: 244, endPoint x: 493, endPoint y: 207, distance: 49.3
click at [460, 244] on button "EXIT" at bounding box center [455, 247] width 21 height 12
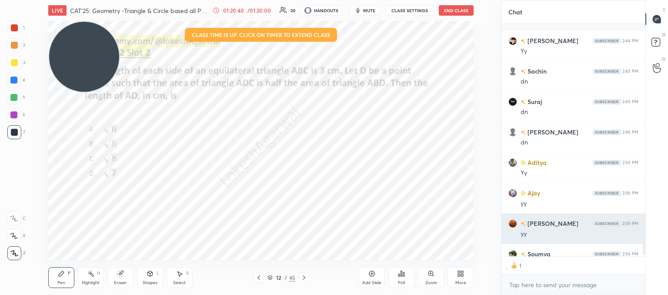
scroll to position [2983, 0]
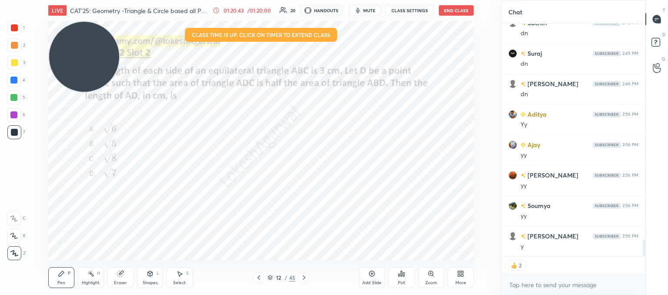
click at [256, 277] on icon at bounding box center [258, 277] width 7 height 7
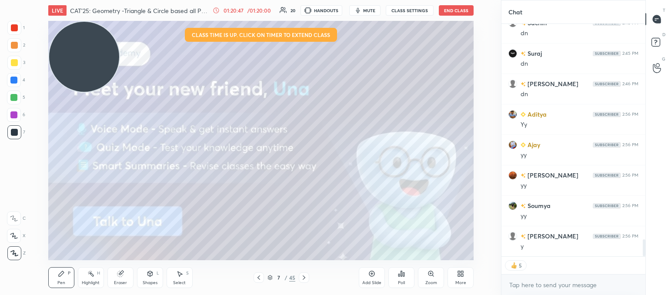
click at [304, 277] on icon at bounding box center [303, 277] width 7 height 7
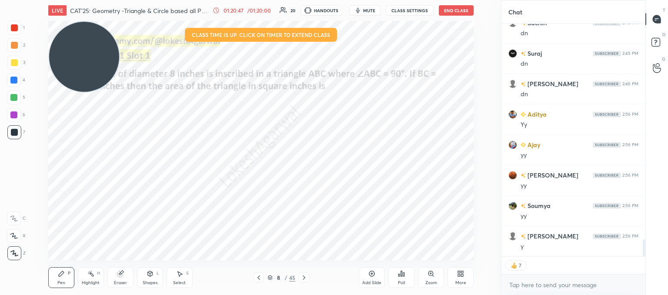
click at [304, 277] on icon at bounding box center [304, 277] width 3 height 4
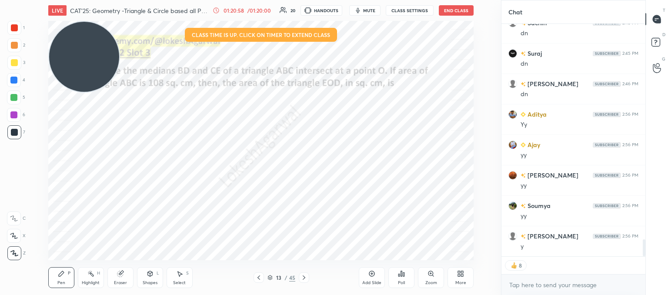
click at [302, 280] on icon at bounding box center [303, 277] width 7 height 7
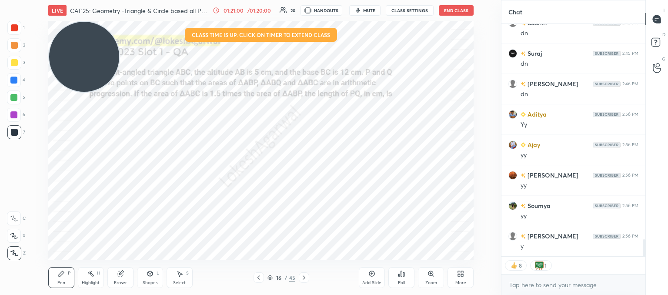
click at [302, 280] on icon at bounding box center [303, 277] width 7 height 7
click at [304, 279] on icon at bounding box center [303, 277] width 7 height 7
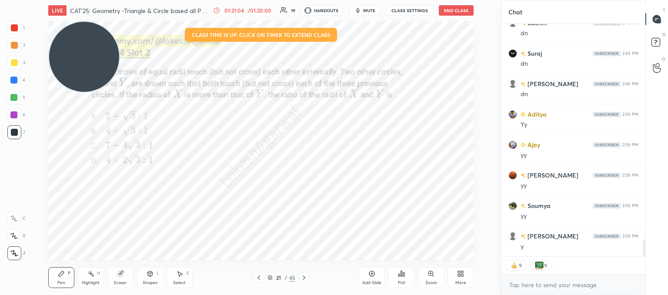
click at [304, 279] on icon at bounding box center [303, 277] width 7 height 7
click at [302, 277] on icon at bounding box center [303, 277] width 7 height 7
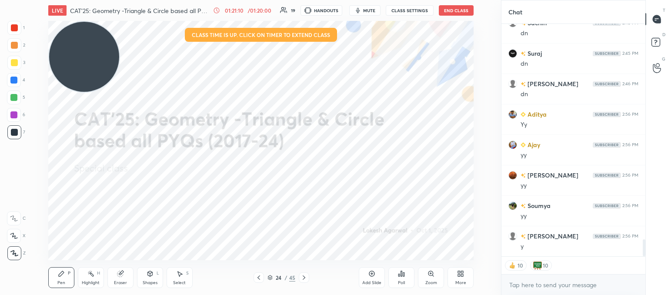
click at [454, 13] on button "End Class" at bounding box center [456, 10] width 35 height 10
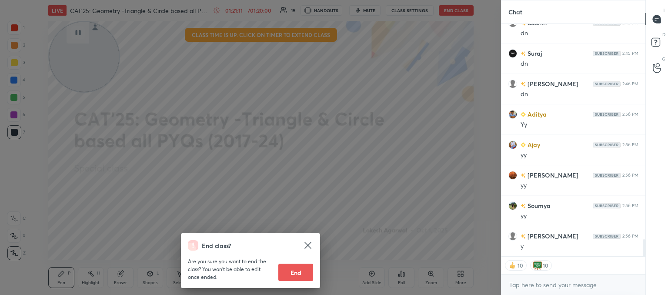
drag, startPoint x: 300, startPoint y: 270, endPoint x: 298, endPoint y: 246, distance: 24.9
click at [300, 270] on button "End" at bounding box center [295, 272] width 35 height 17
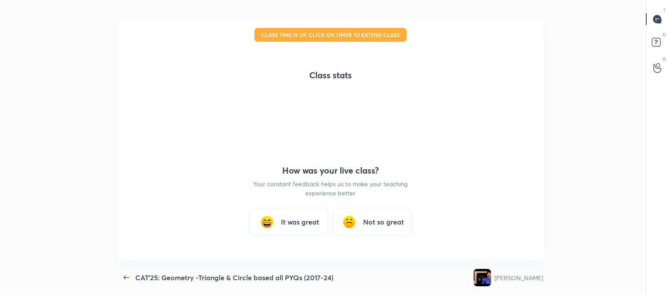
scroll to position [0, 0]
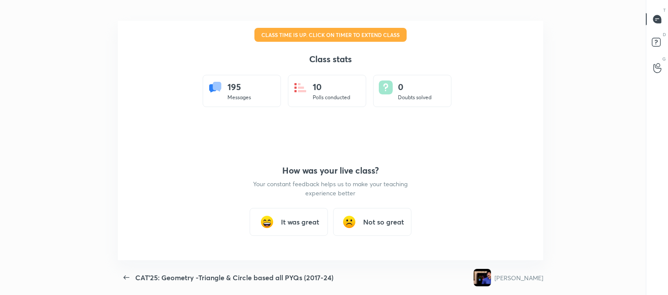
type textarea "x"
